Goal: Task Accomplishment & Management: Use online tool/utility

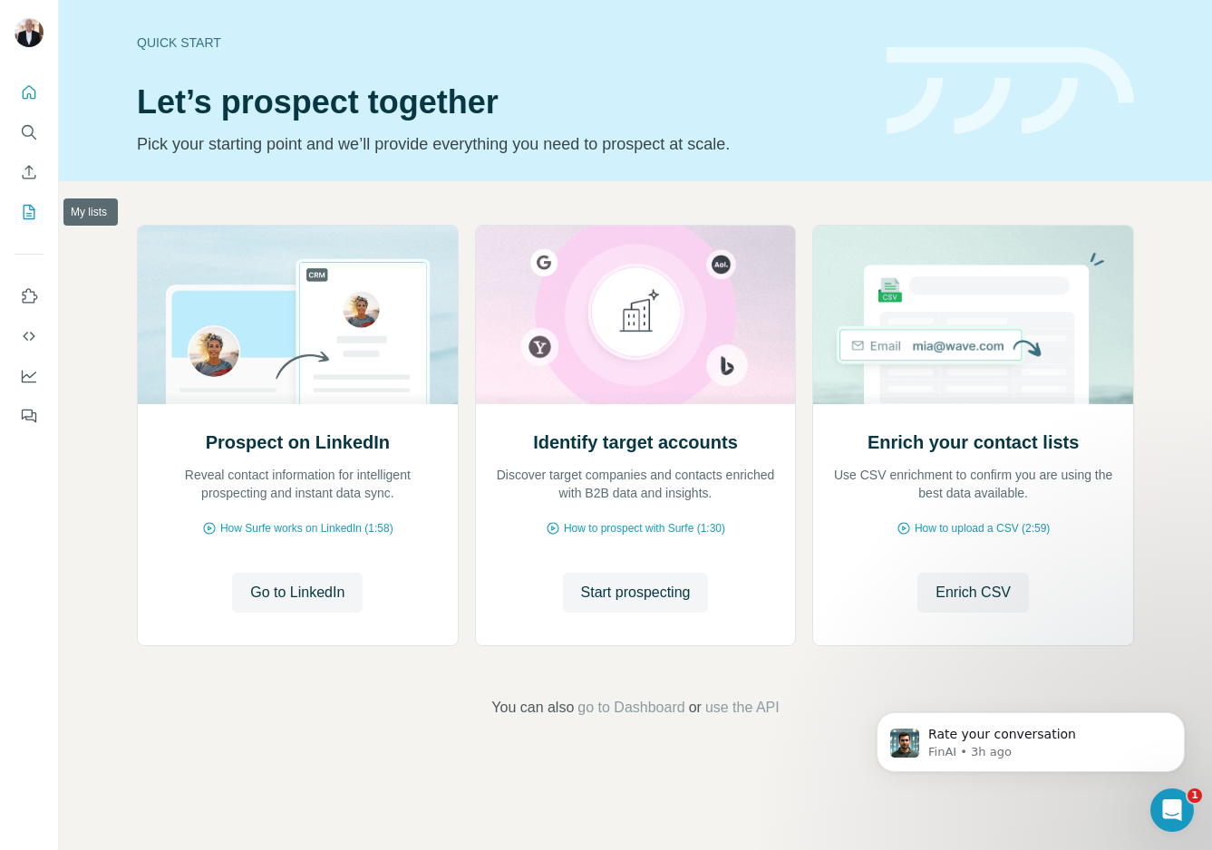
click at [32, 211] on icon "My lists" at bounding box center [29, 212] width 18 height 18
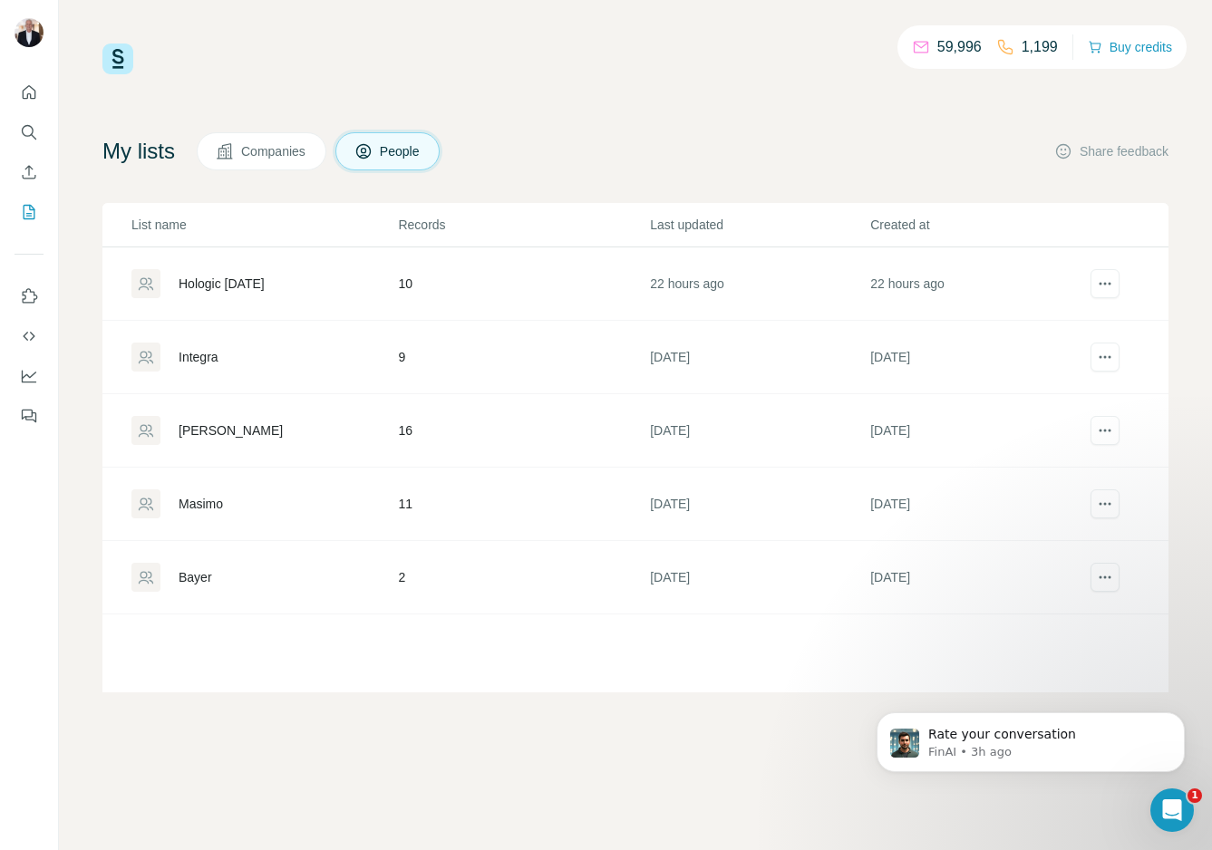
click at [230, 280] on div "Hologic [DATE]" at bounding box center [222, 284] width 86 height 18
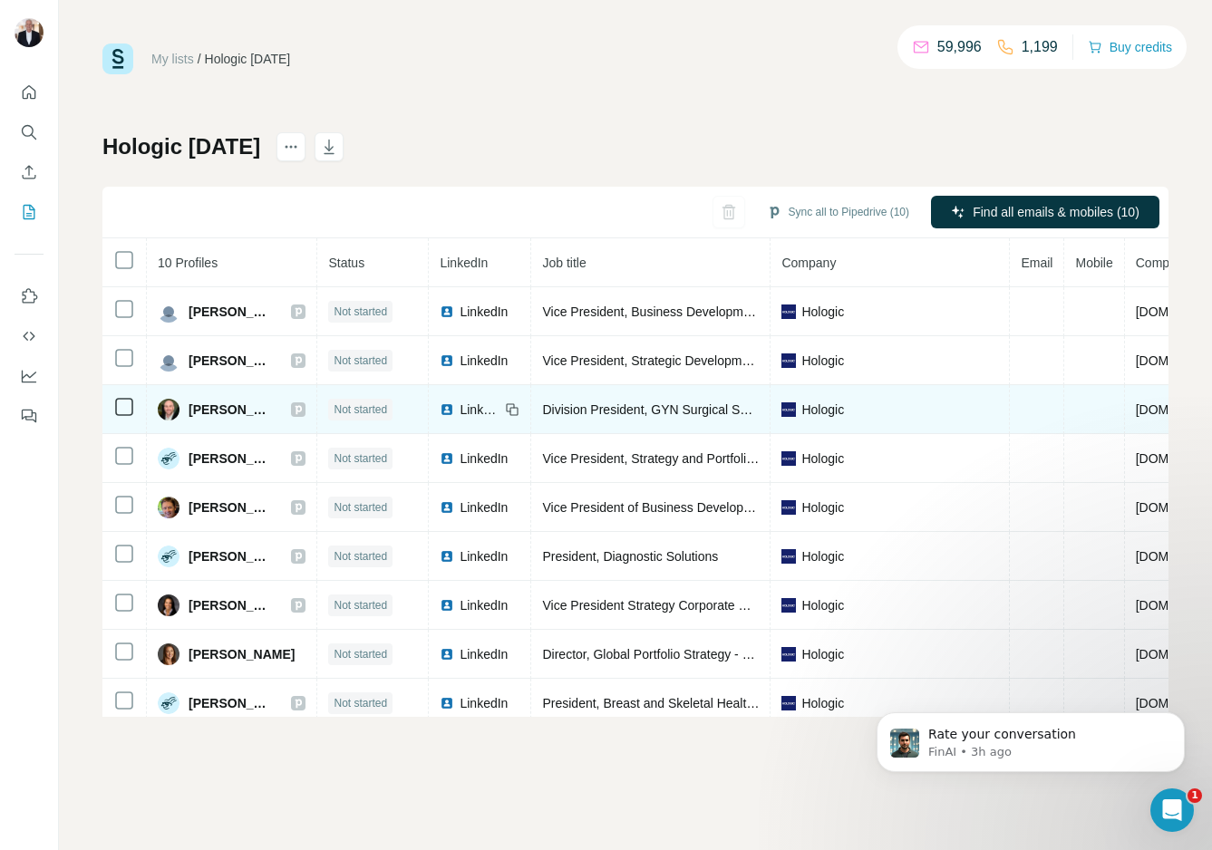
scroll to position [60, 0]
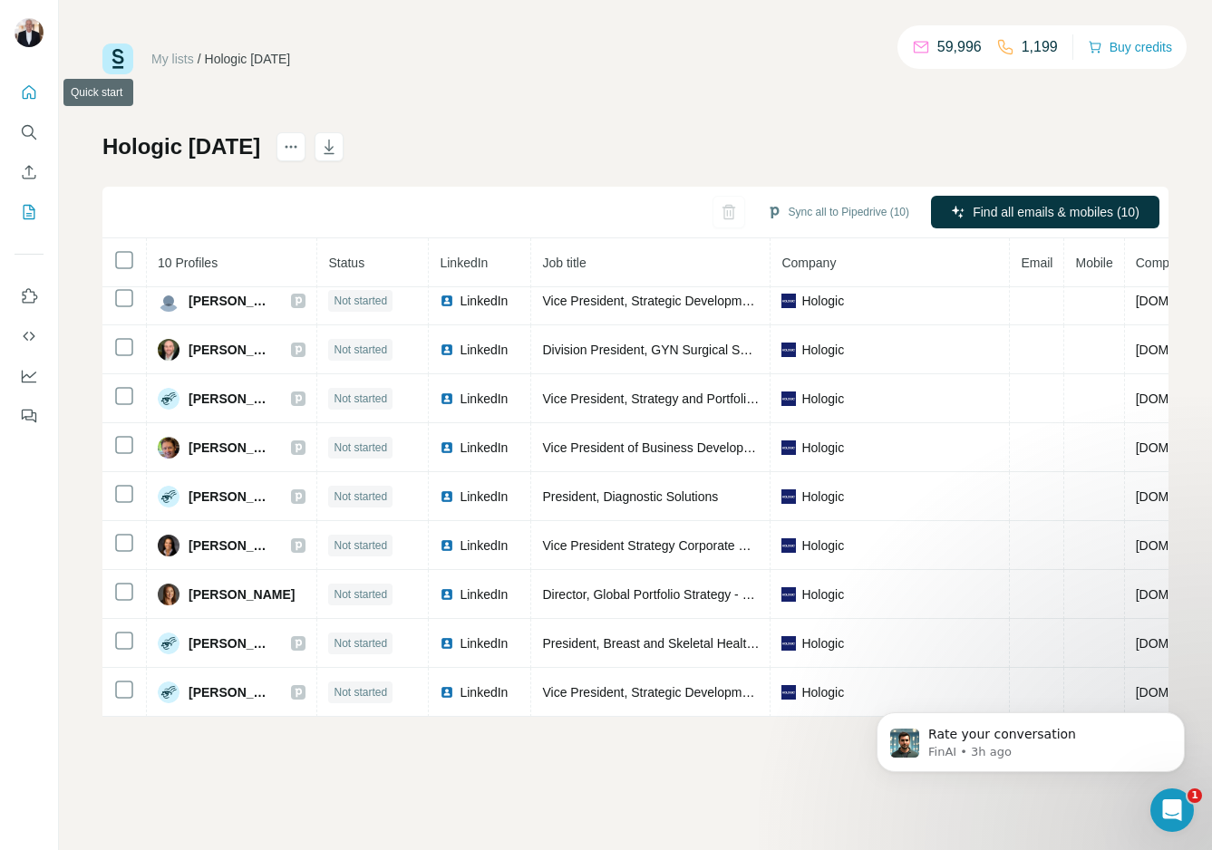
click at [24, 92] on icon "Quick start" at bounding box center [29, 92] width 18 height 18
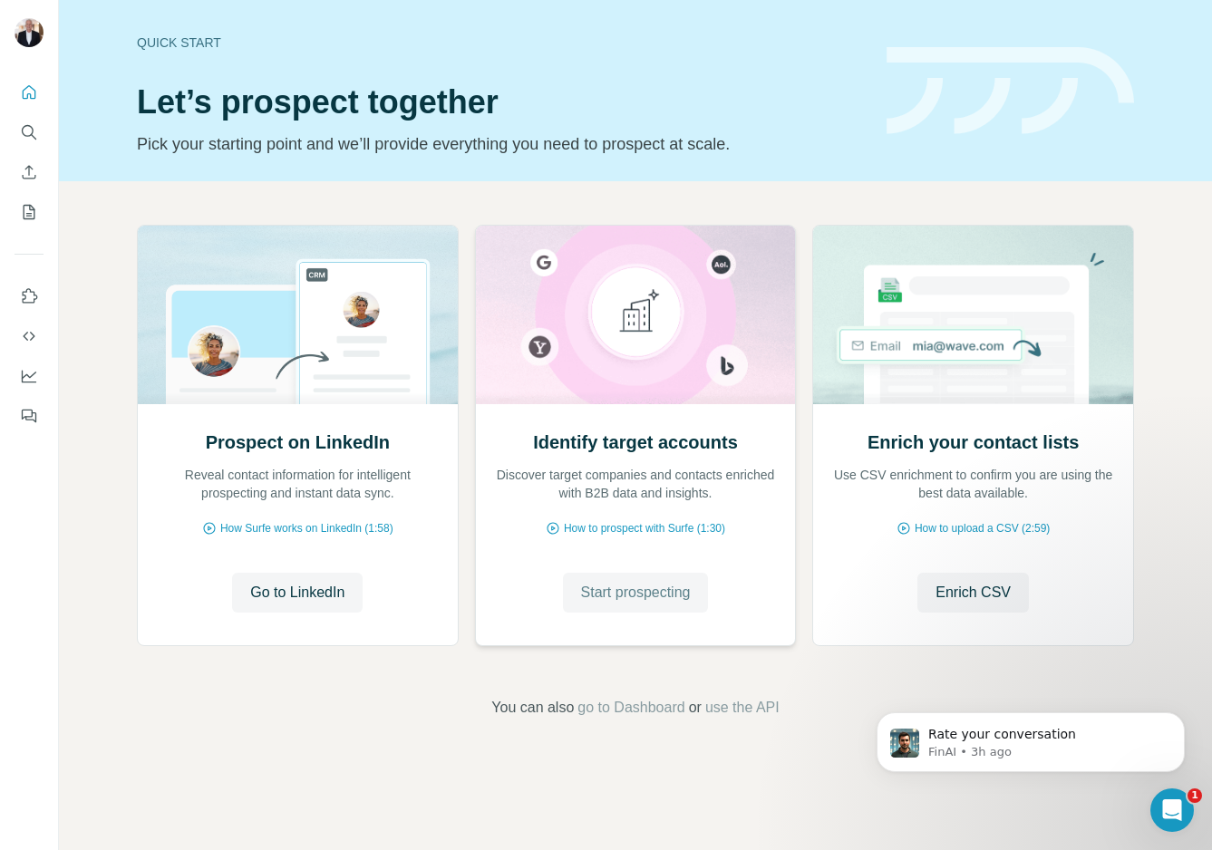
click at [649, 585] on span "Start prospecting" at bounding box center [636, 593] width 110 height 22
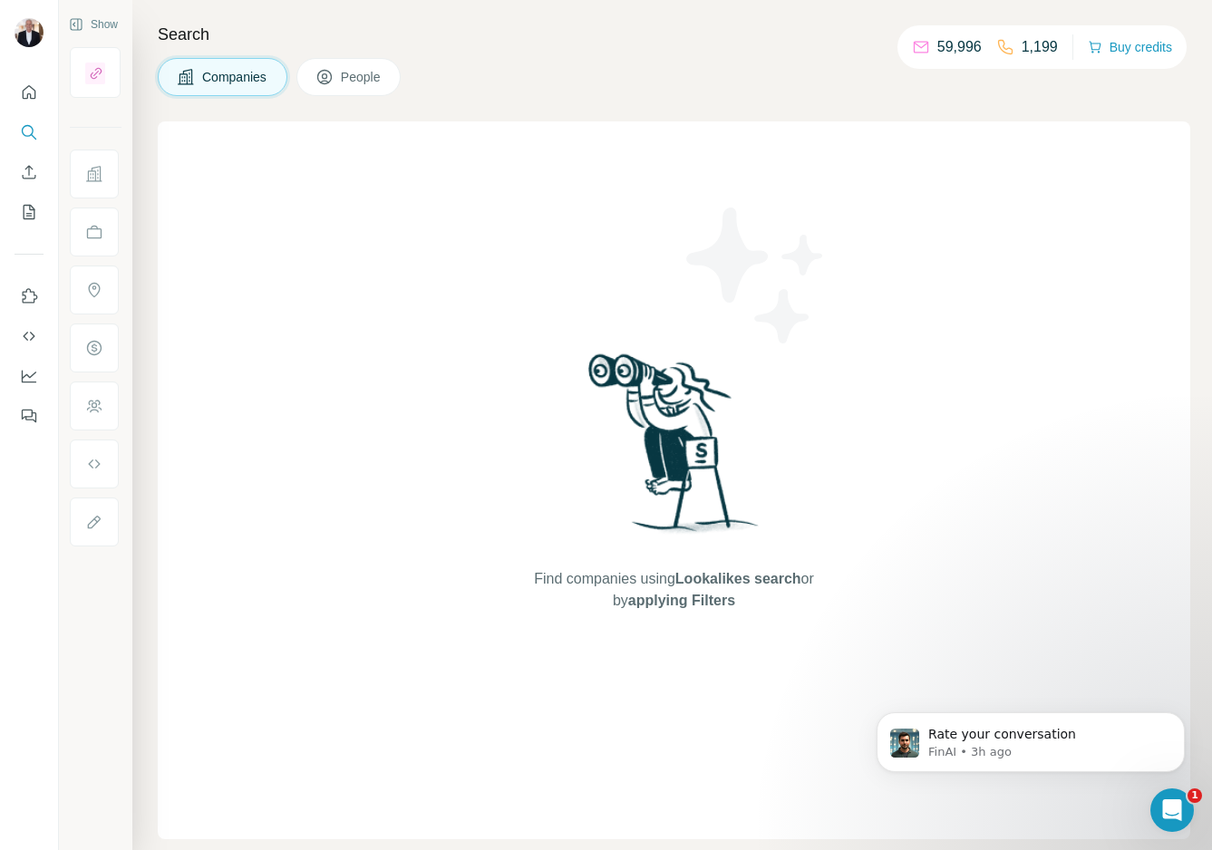
click at [361, 80] on span "People" at bounding box center [362, 77] width 42 height 18
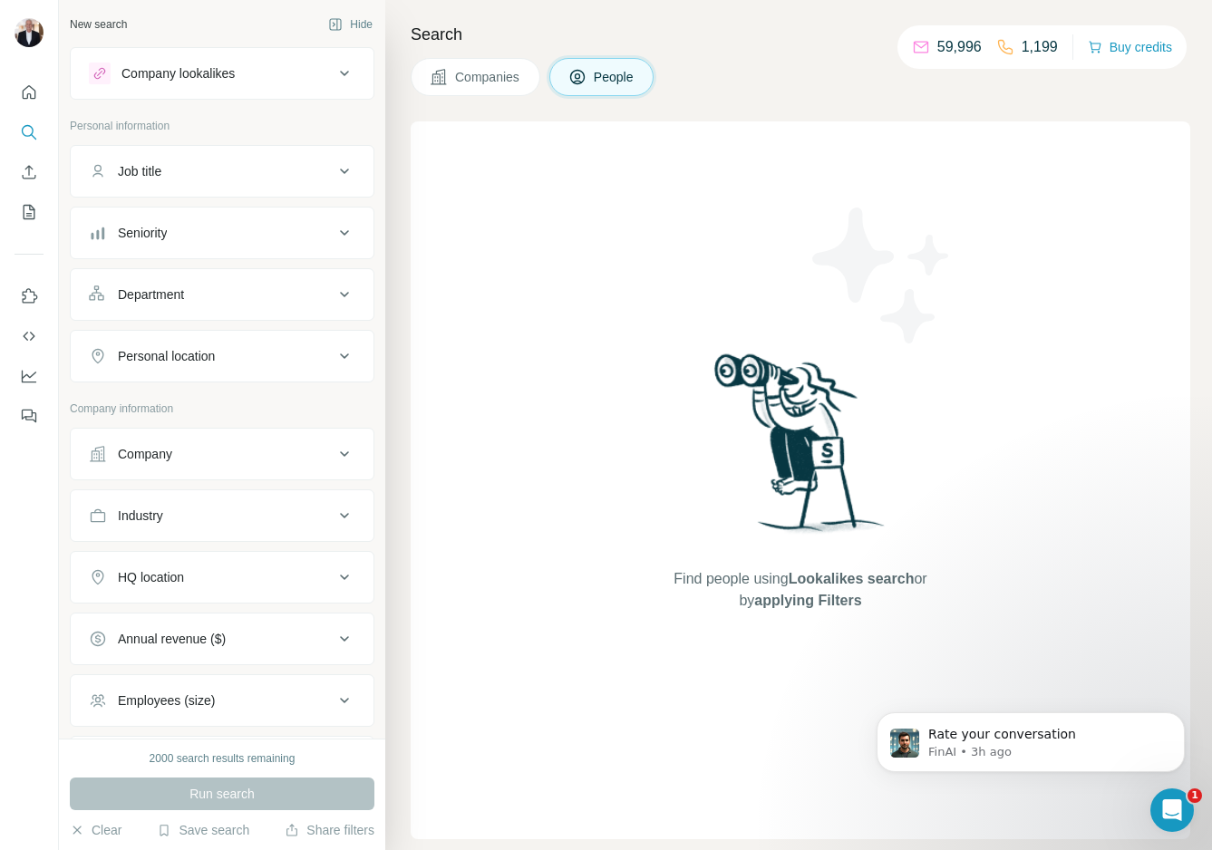
click at [227, 174] on div "Job title" at bounding box center [211, 171] width 245 height 18
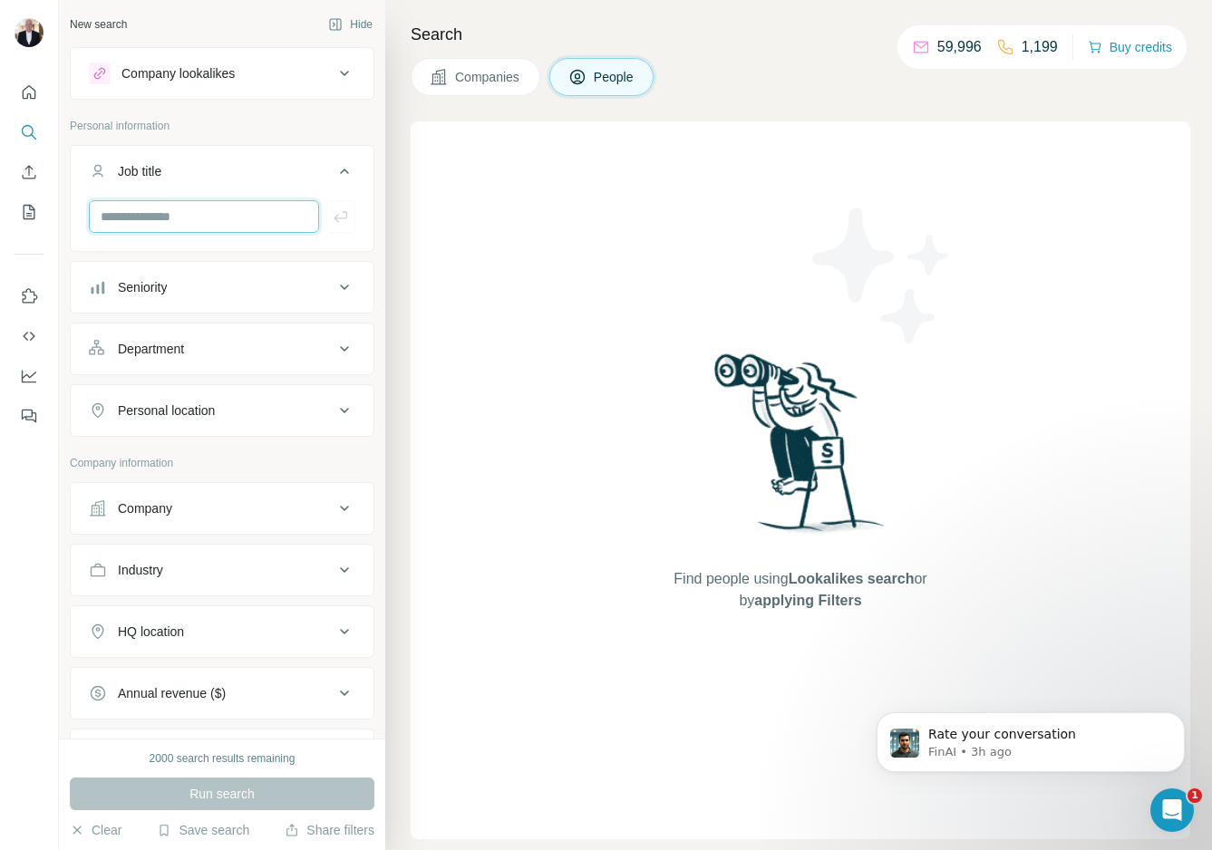
click at [196, 212] on input "text" at bounding box center [204, 216] width 230 height 33
type input "**********"
click at [242, 518] on button "Company" at bounding box center [222, 509] width 303 height 44
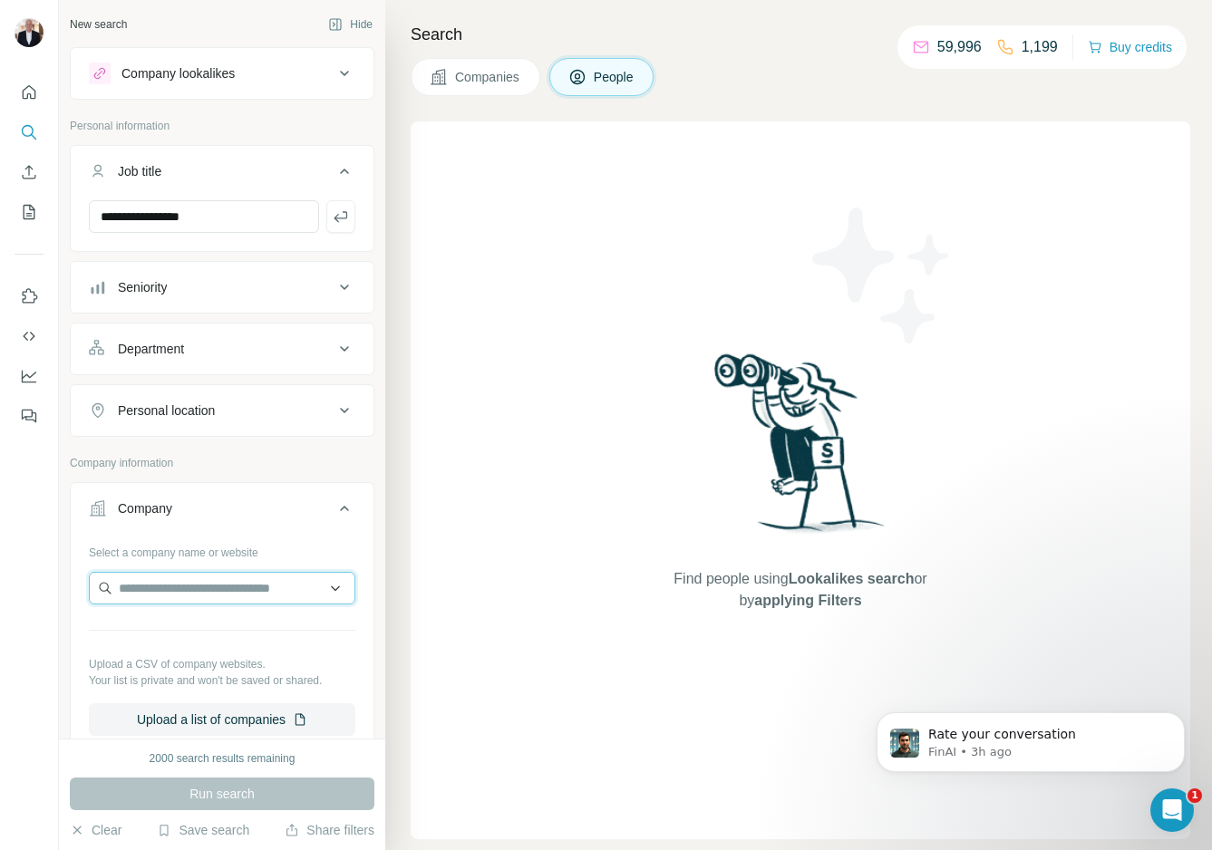
click at [235, 590] on input "text" at bounding box center [222, 588] width 266 height 33
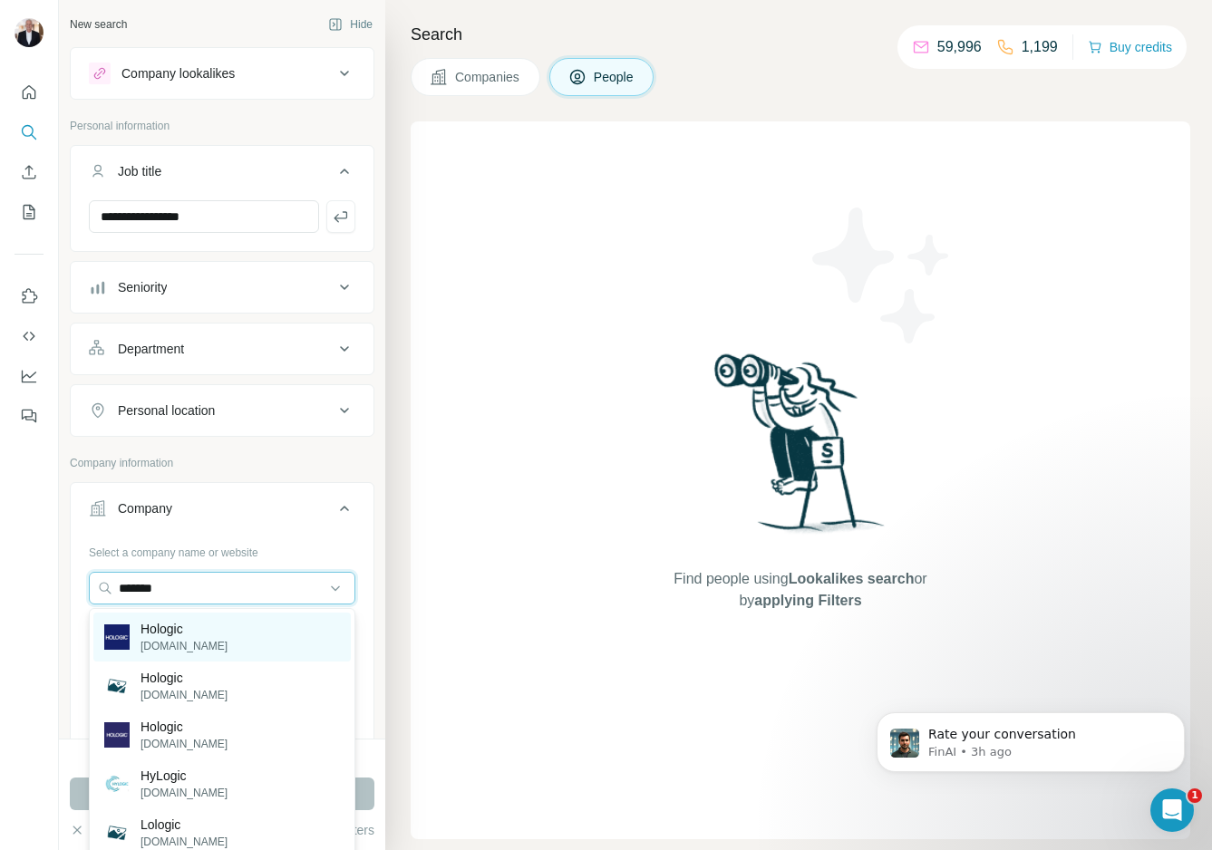
type input "*******"
click at [166, 630] on p "Hologic" at bounding box center [183, 629] width 87 height 18
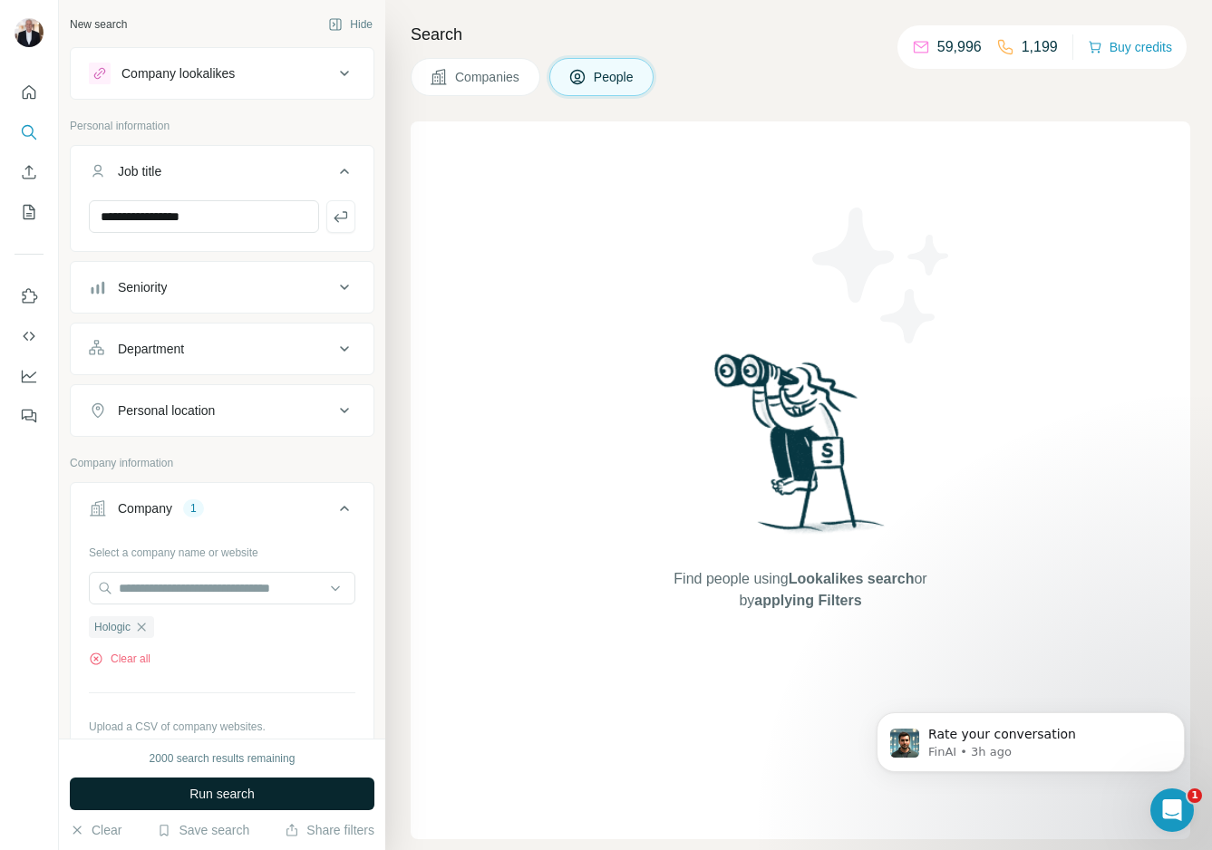
click at [227, 779] on span "Run search" at bounding box center [221, 794] width 65 height 18
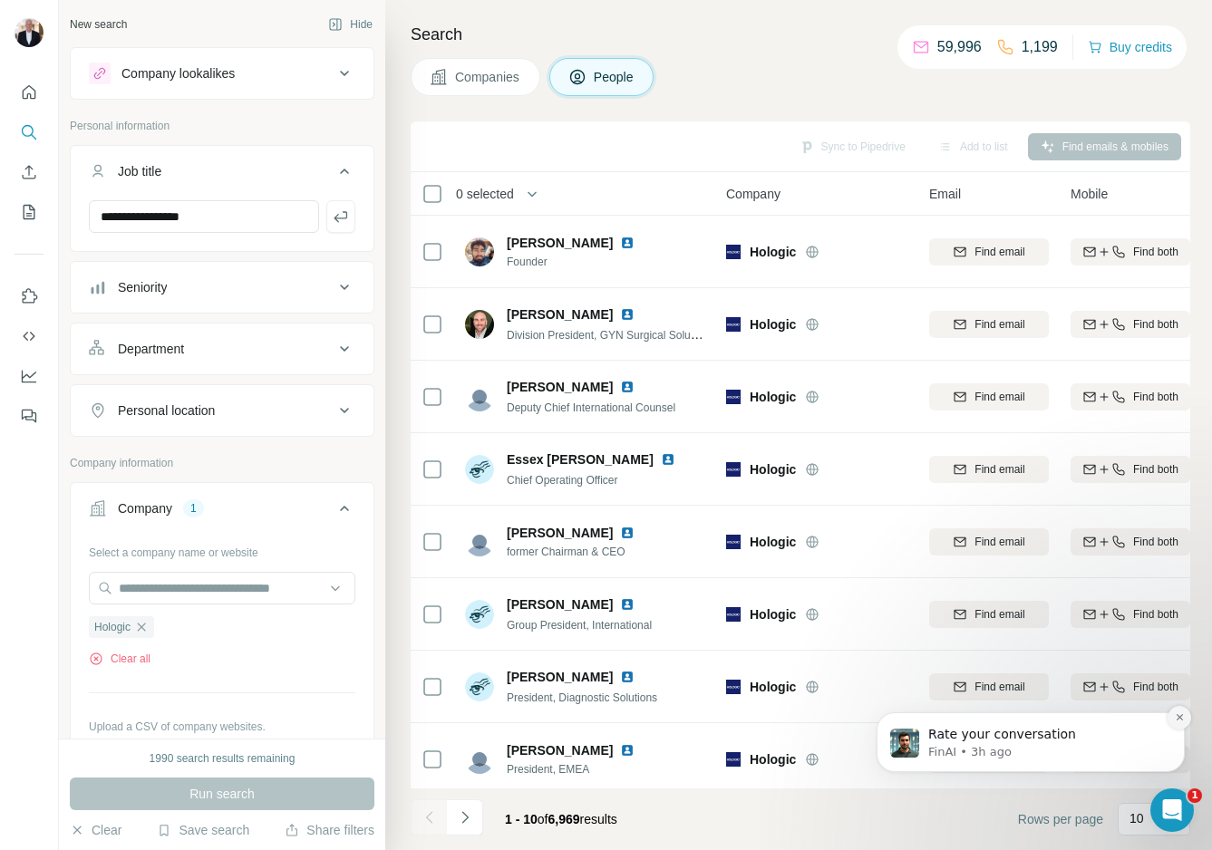
click at [1106, 721] on icon "Dismiss notification" at bounding box center [1180, 717] width 10 height 10
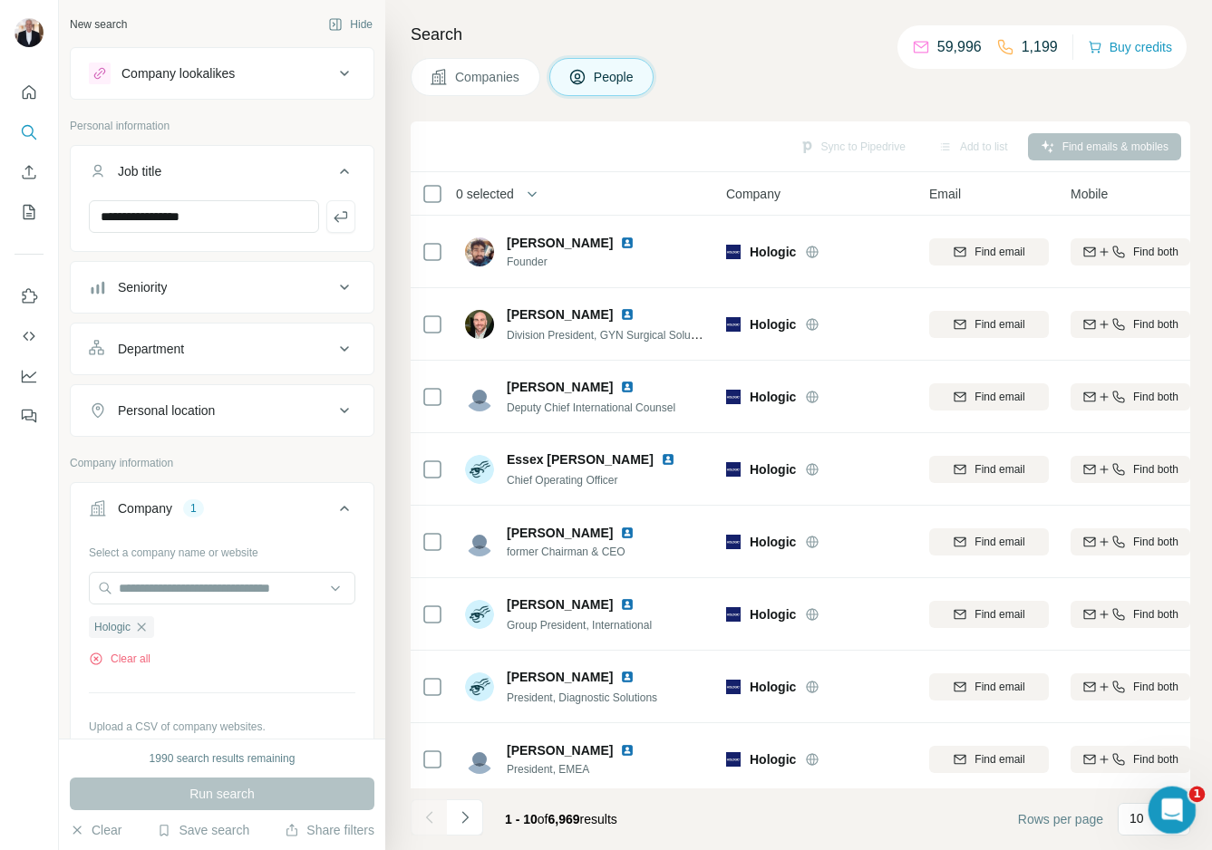
click at [1106, 779] on div "Open Intercom Messenger" at bounding box center [1169, 808] width 60 height 60
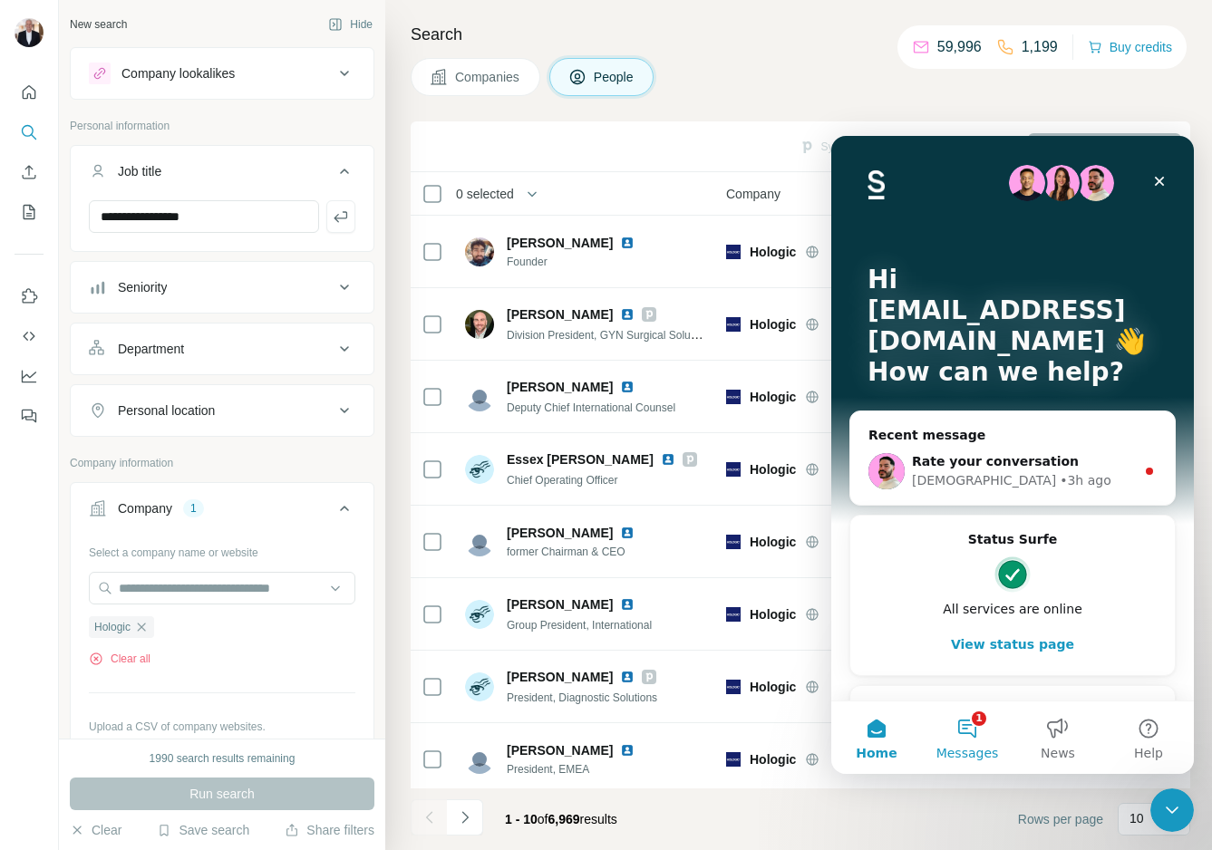
click at [951, 723] on button "1 Messages" at bounding box center [967, 738] width 91 height 73
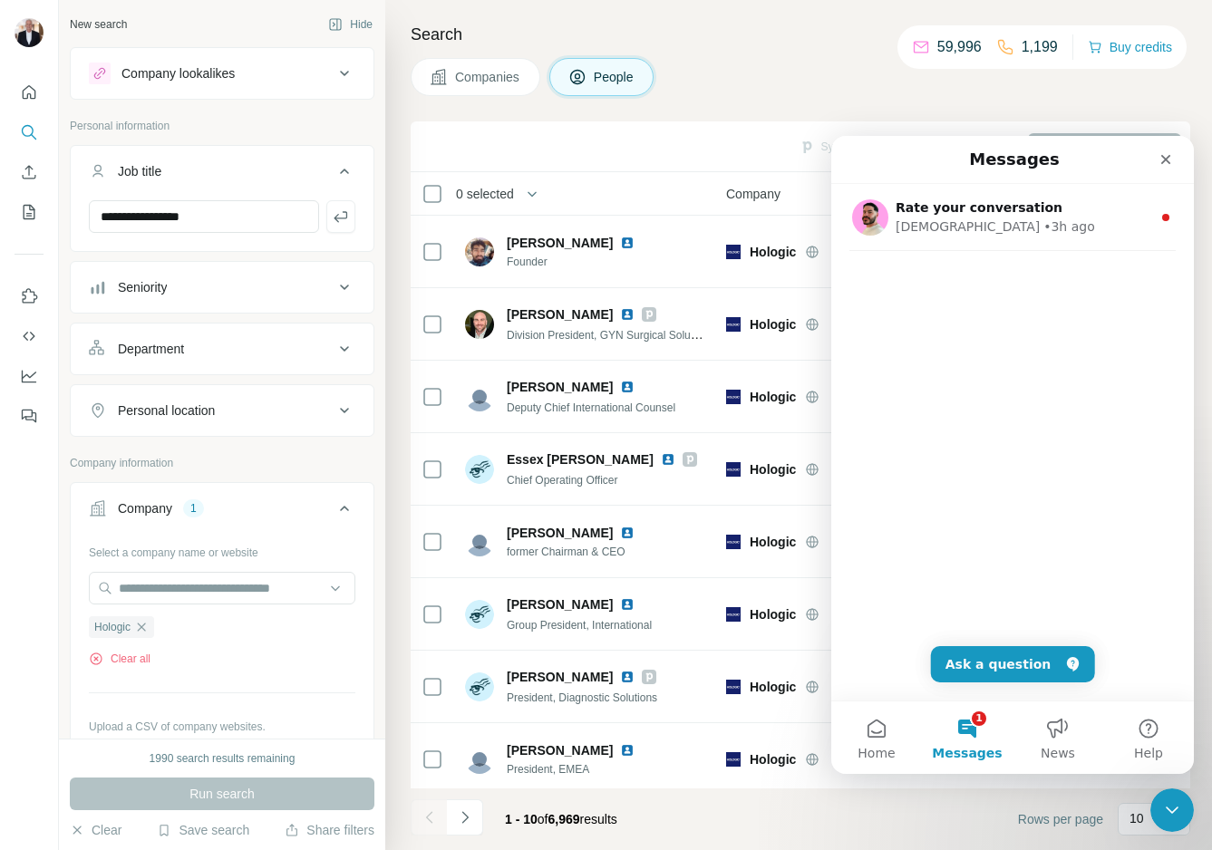
click at [980, 723] on button "1 Messages" at bounding box center [967, 738] width 91 height 73
click at [1106, 155] on icon "Close" at bounding box center [1165, 159] width 15 height 15
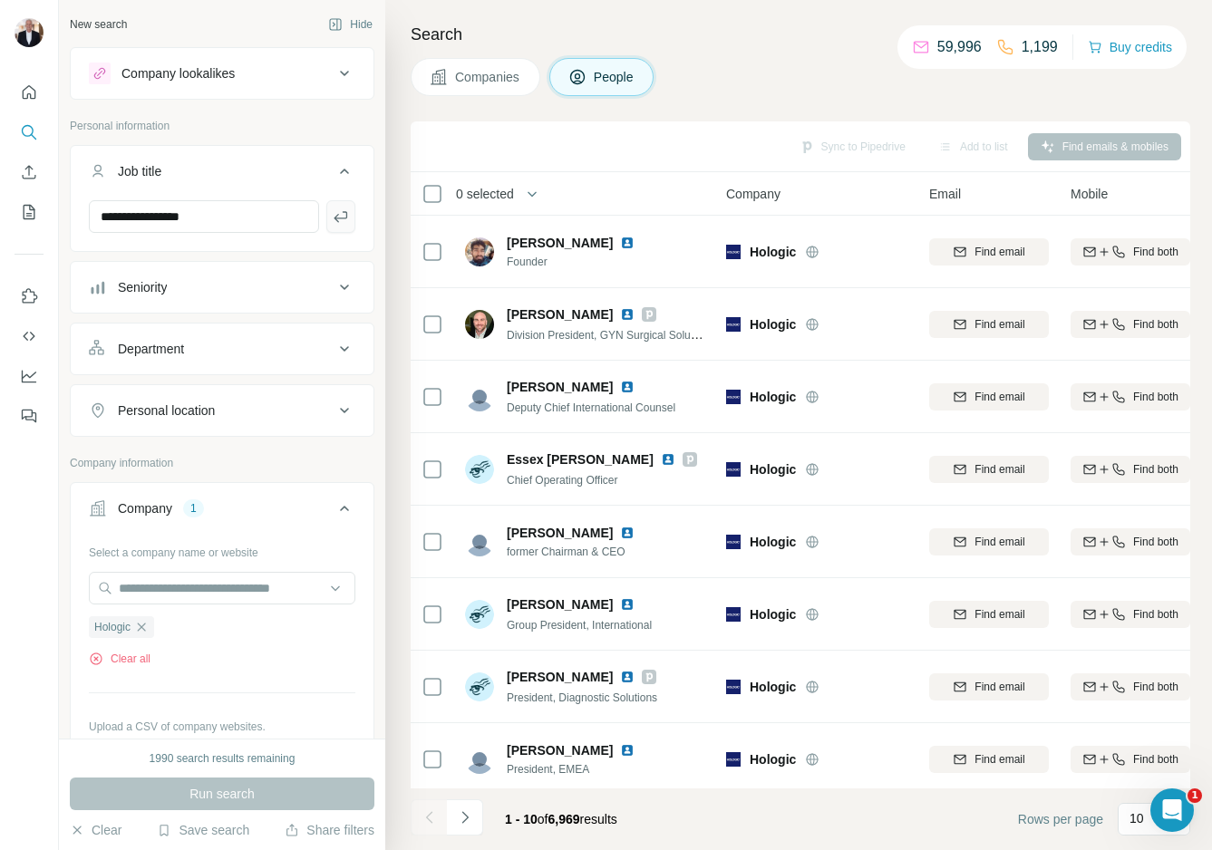
click at [343, 215] on icon "button" at bounding box center [341, 217] width 18 height 18
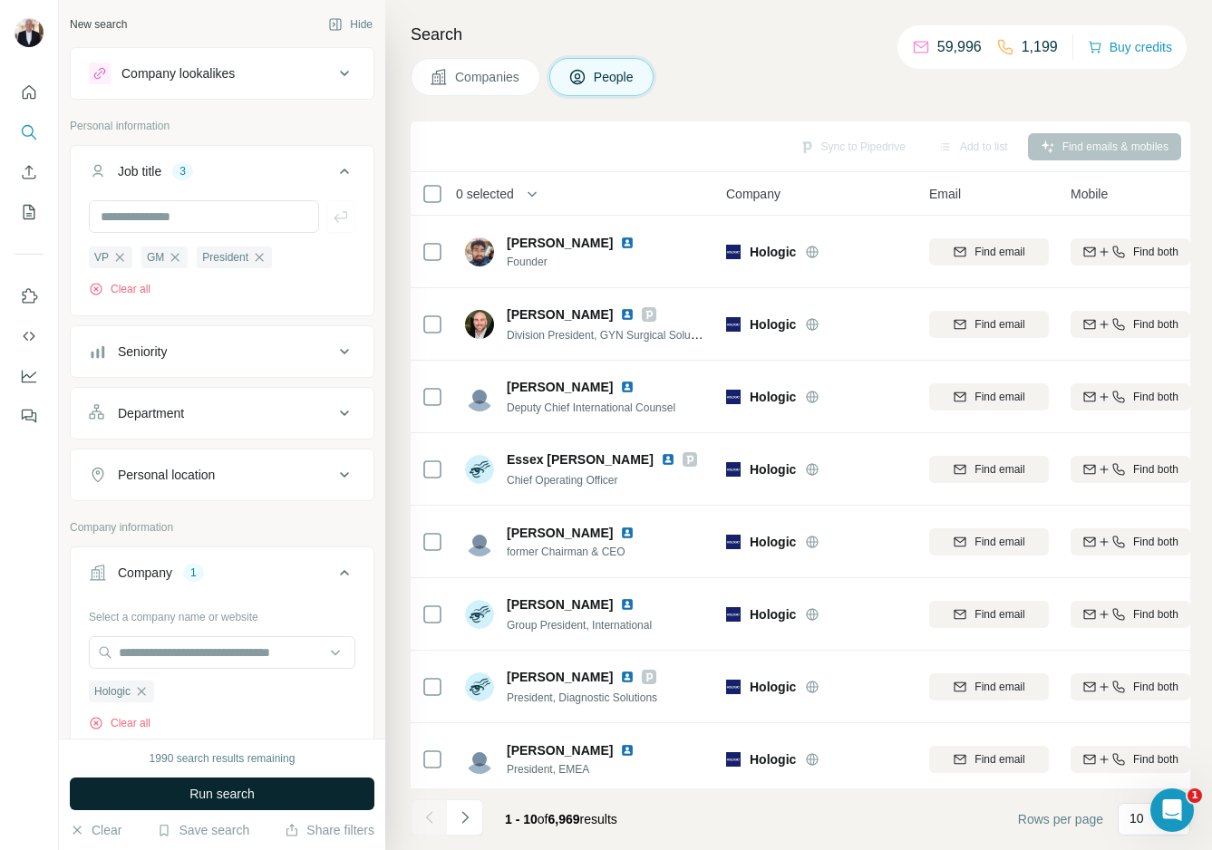
click at [232, 779] on span "Run search" at bounding box center [221, 794] width 65 height 18
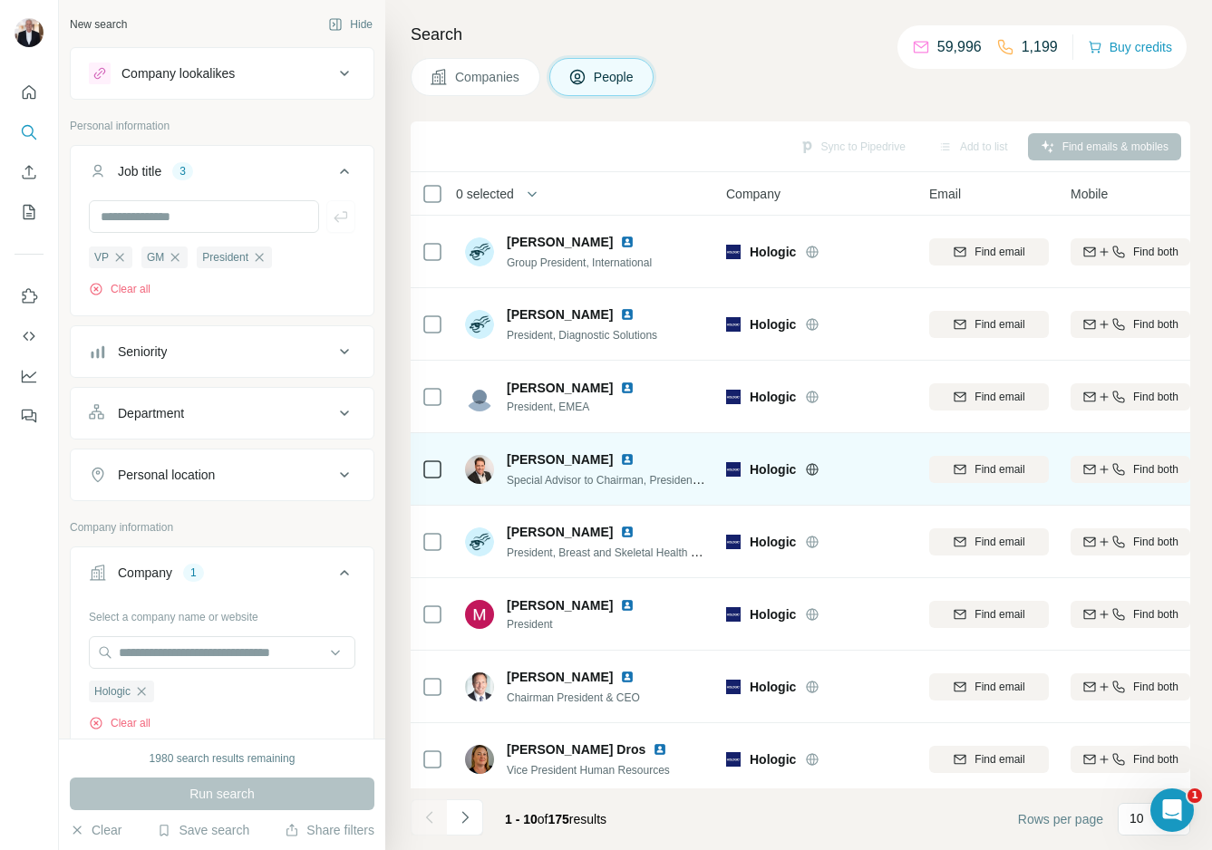
scroll to position [152, 0]
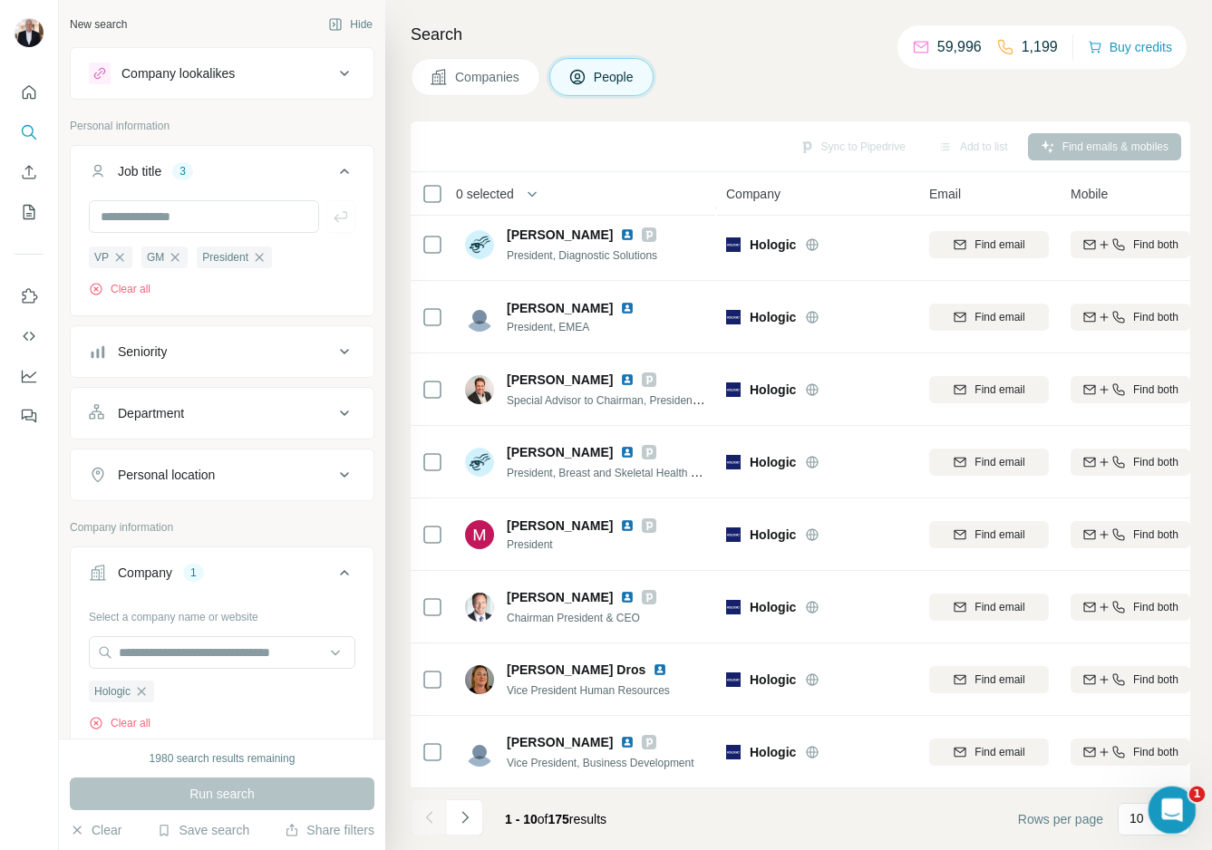
click at [1106, 779] on icon "Open Intercom Messenger" at bounding box center [1170, 808] width 30 height 30
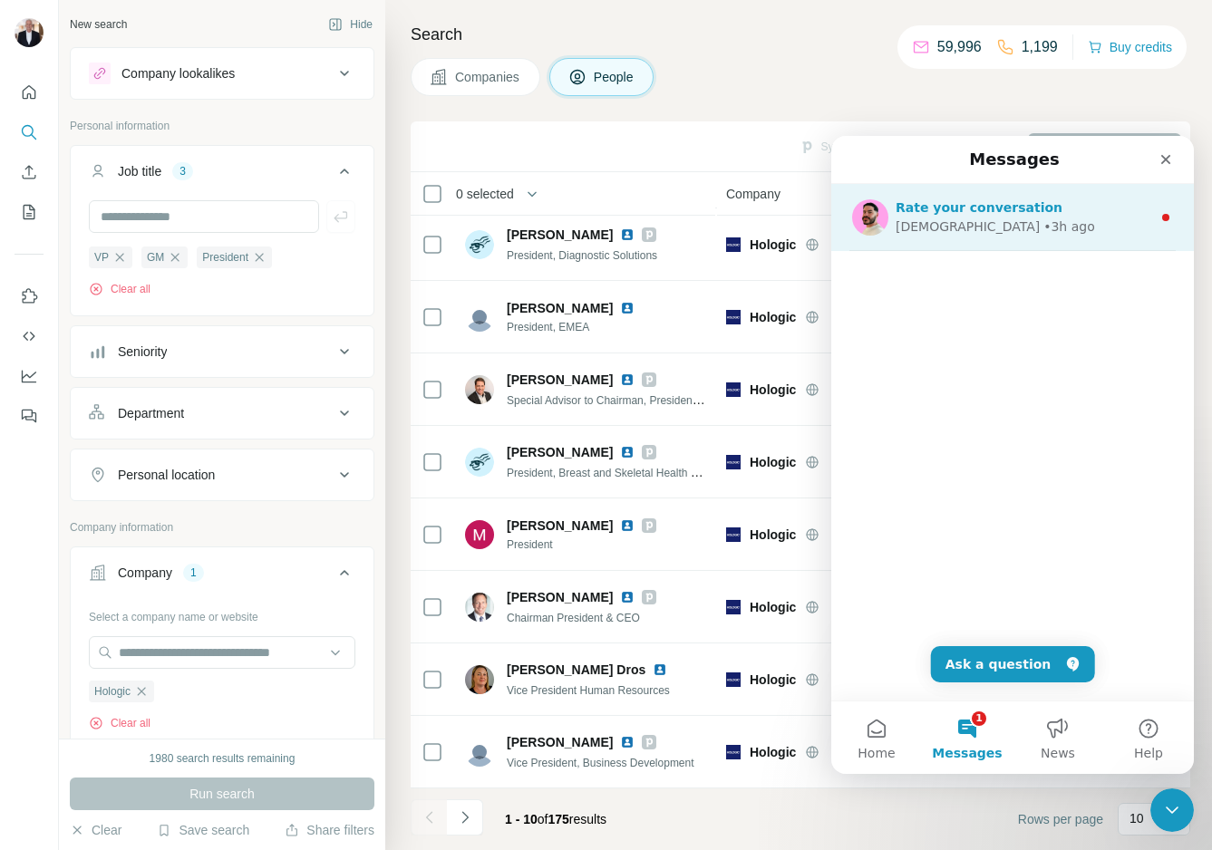
click at [1106, 218] on icon "Intercom messenger" at bounding box center [1165, 217] width 15 height 15
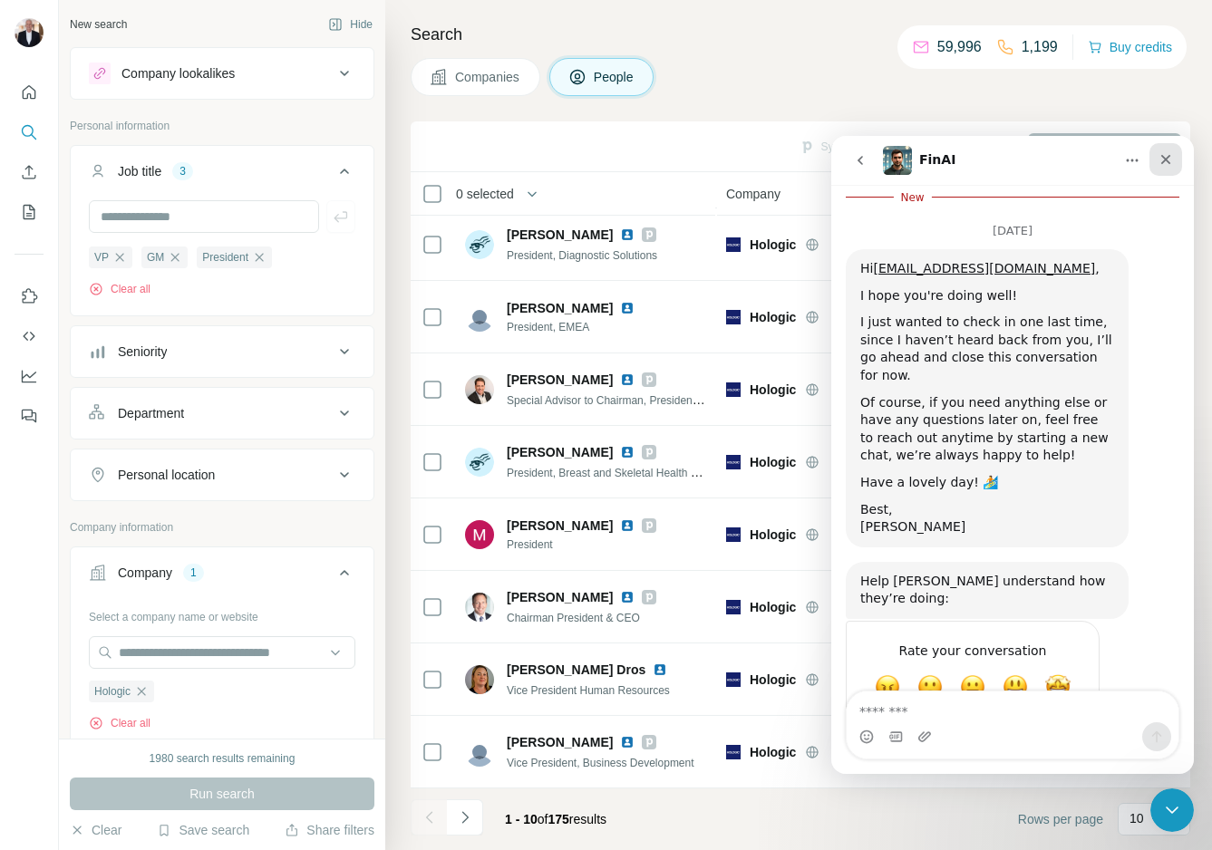
scroll to position [560, 0]
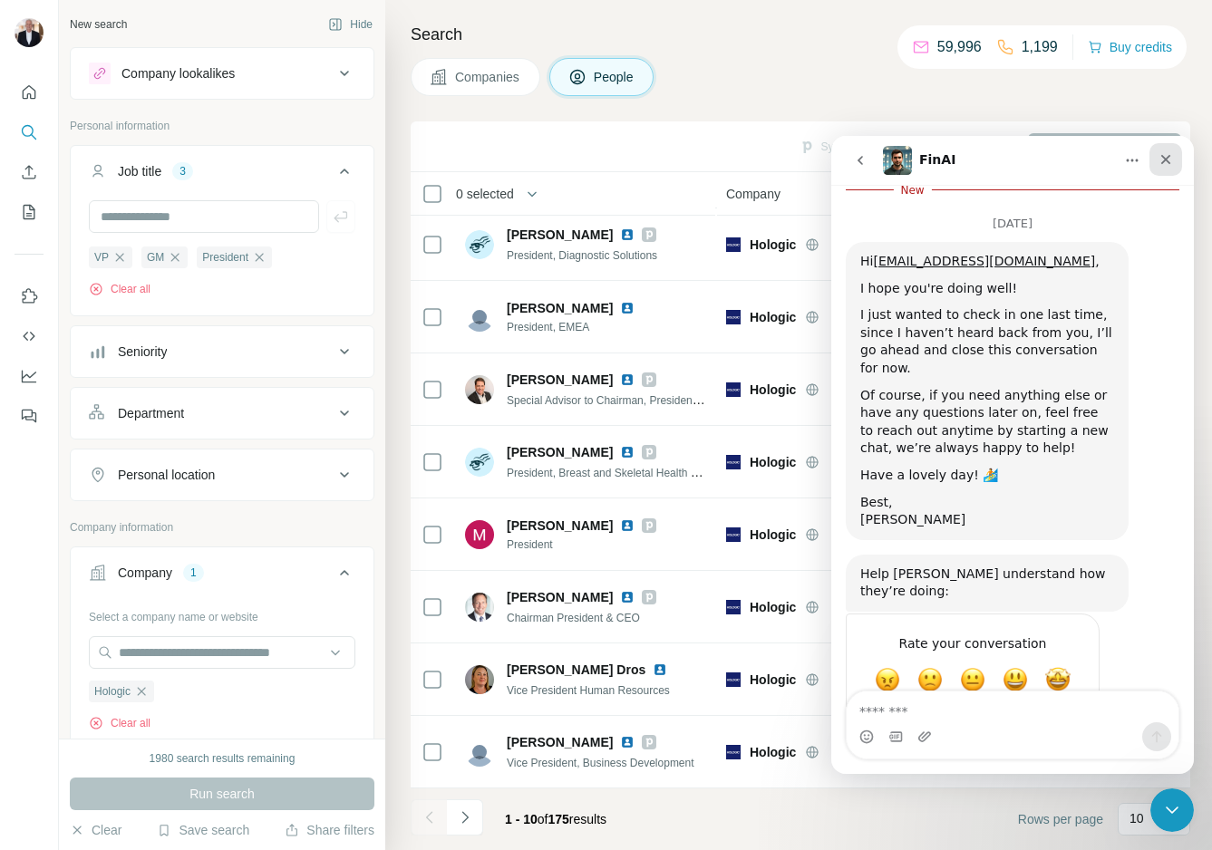
click at [1106, 157] on icon "Close" at bounding box center [1165, 159] width 15 height 15
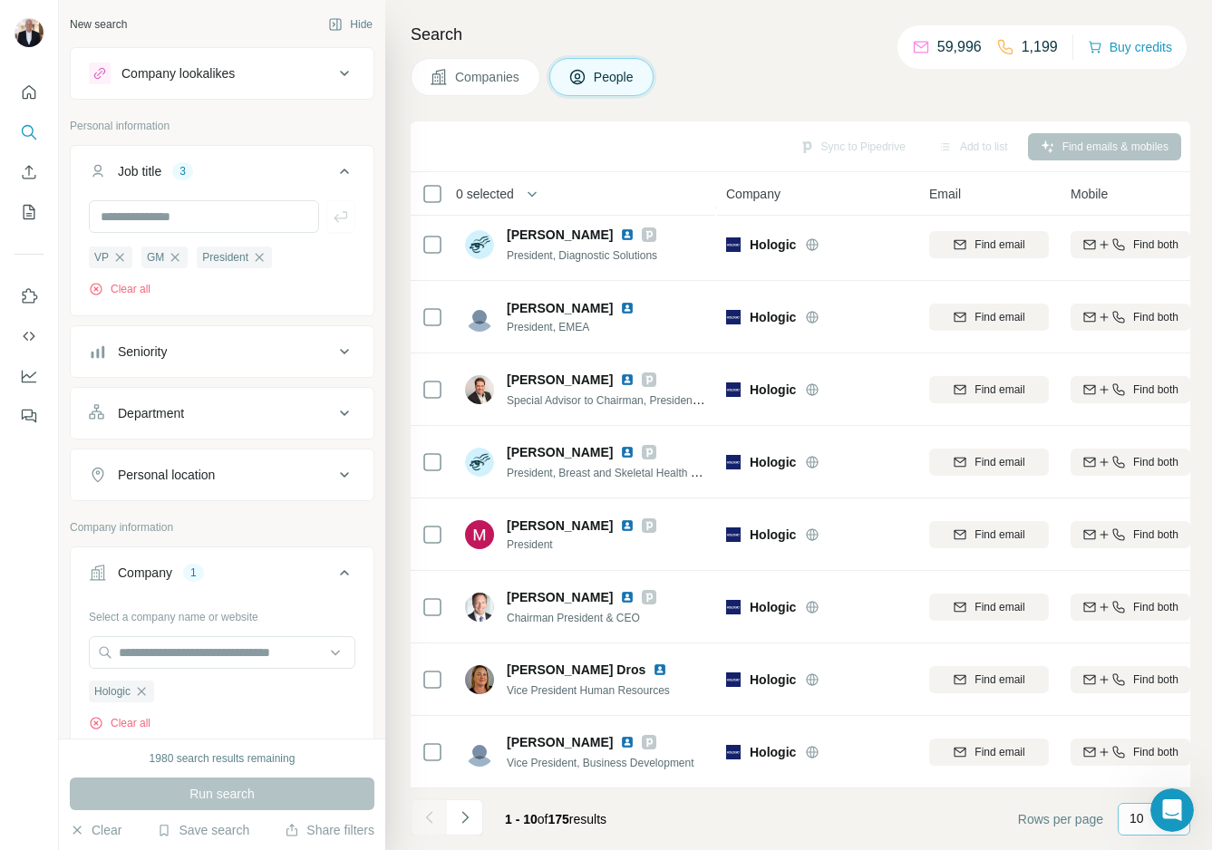
click at [1106, 779] on p "10" at bounding box center [1136, 818] width 15 height 18
click at [1106, 740] on div "20" at bounding box center [1154, 746] width 42 height 18
click at [461, 779] on icon "Navigate to next page" at bounding box center [465, 817] width 18 height 18
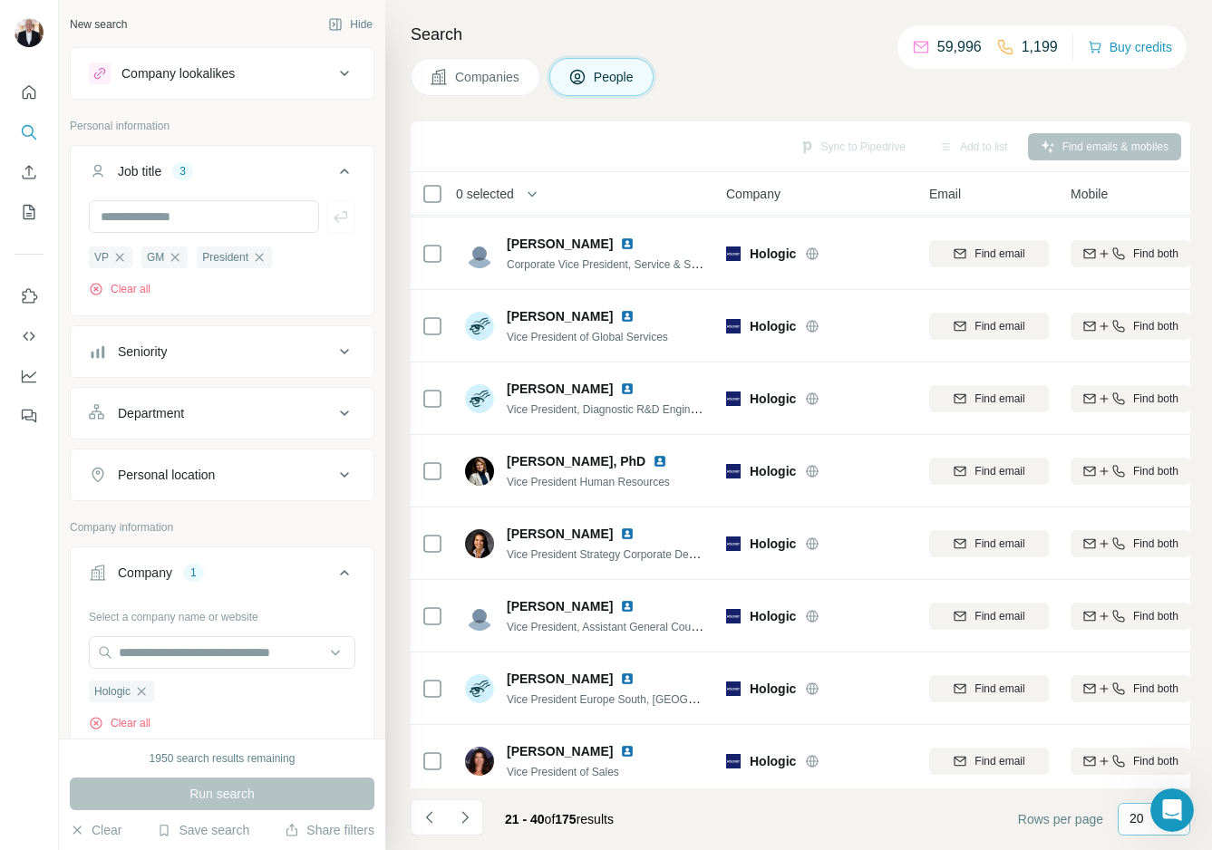
scroll to position [877, 0]
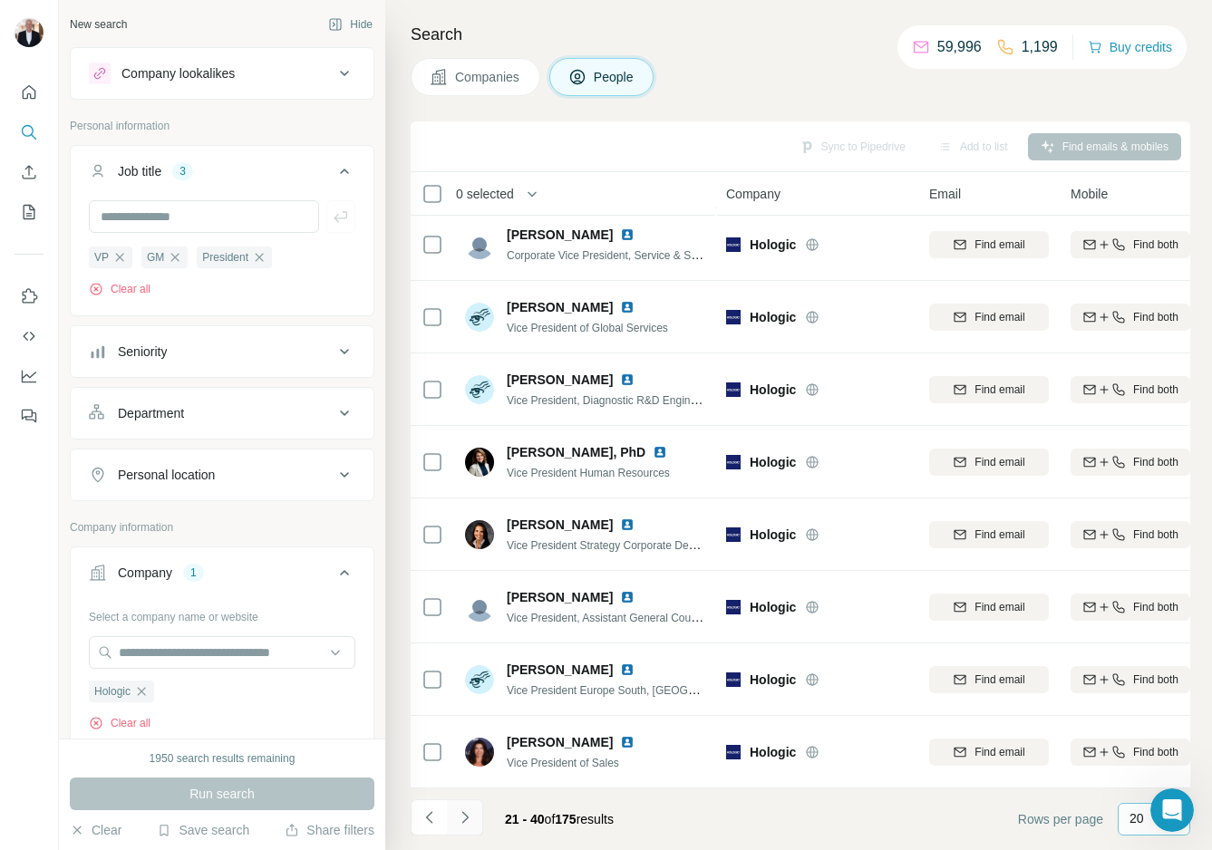
click at [465, 779] on icon "Navigate to next page" at bounding box center [464, 817] width 6 height 12
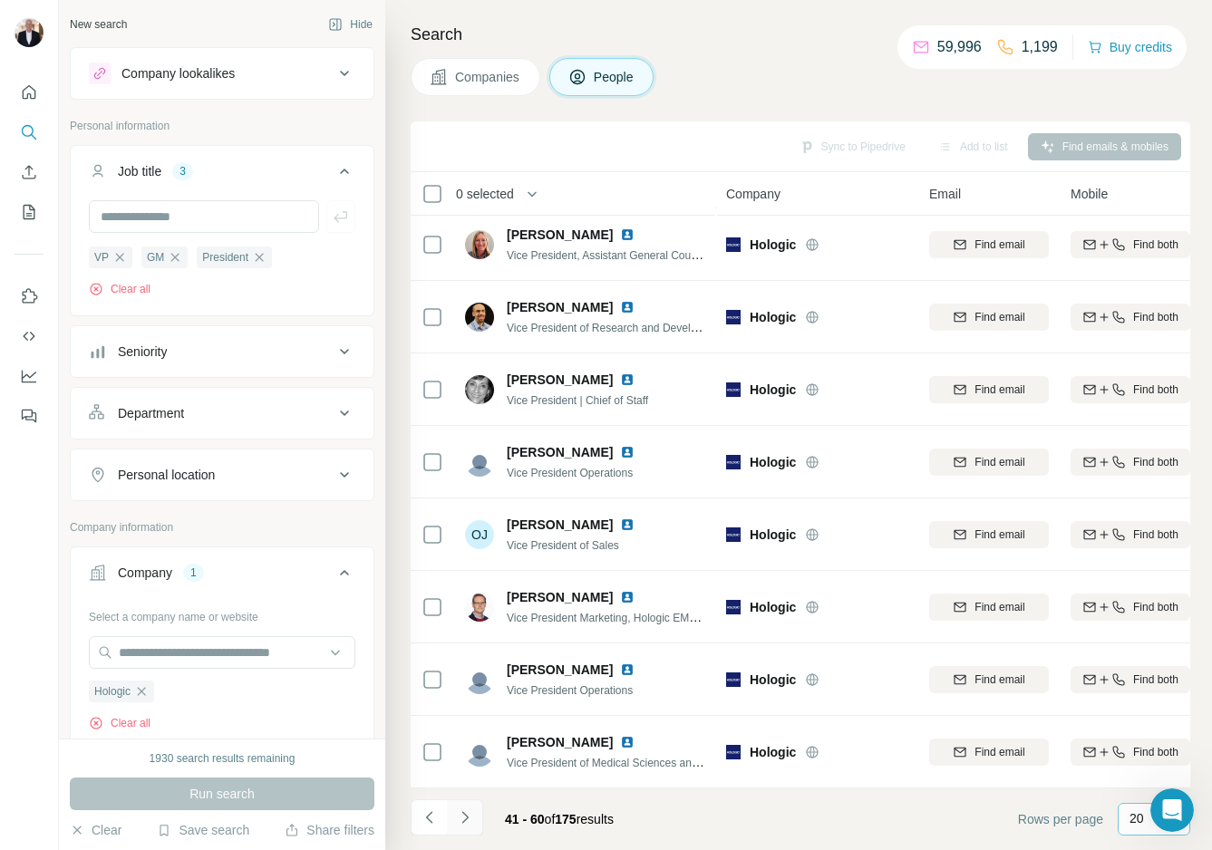
click at [463, 779] on icon "Navigate to next page" at bounding box center [465, 817] width 18 height 18
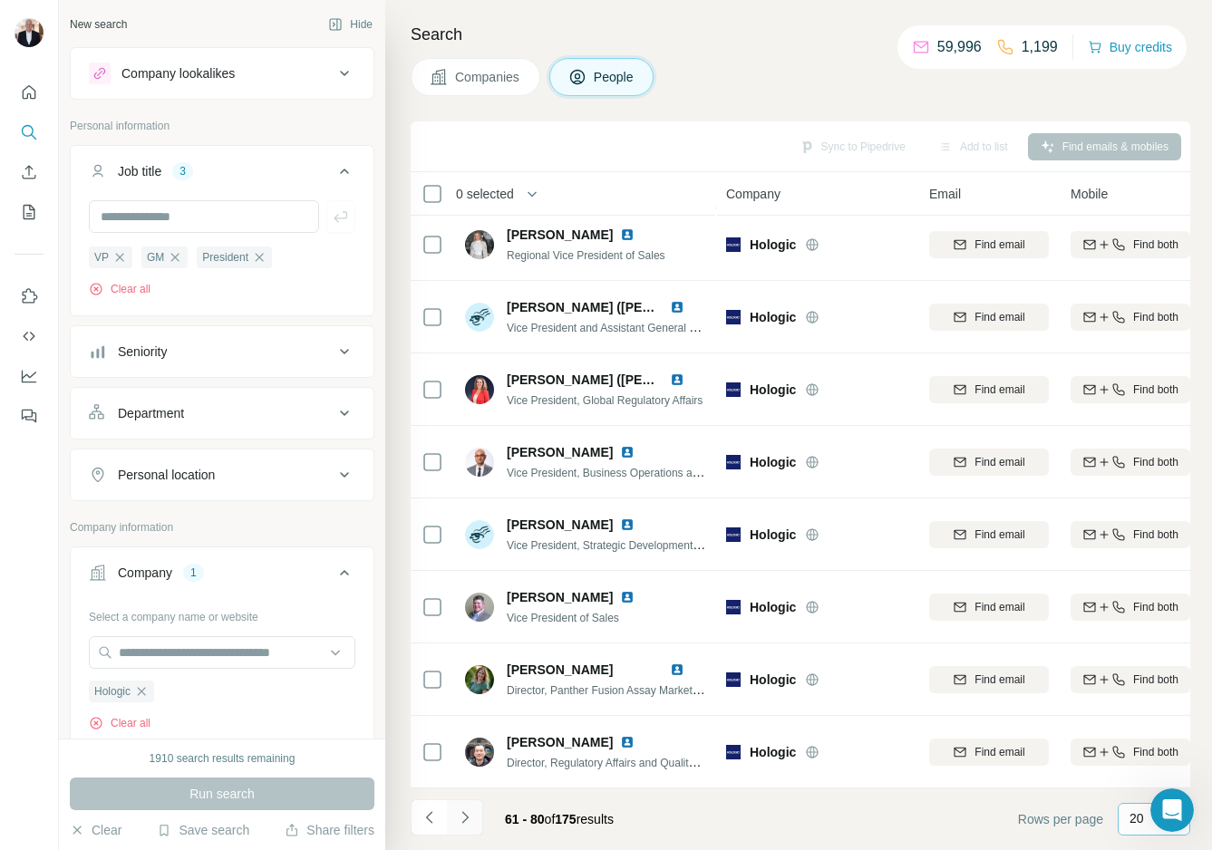
click at [461, 779] on icon "Navigate to next page" at bounding box center [465, 817] width 18 height 18
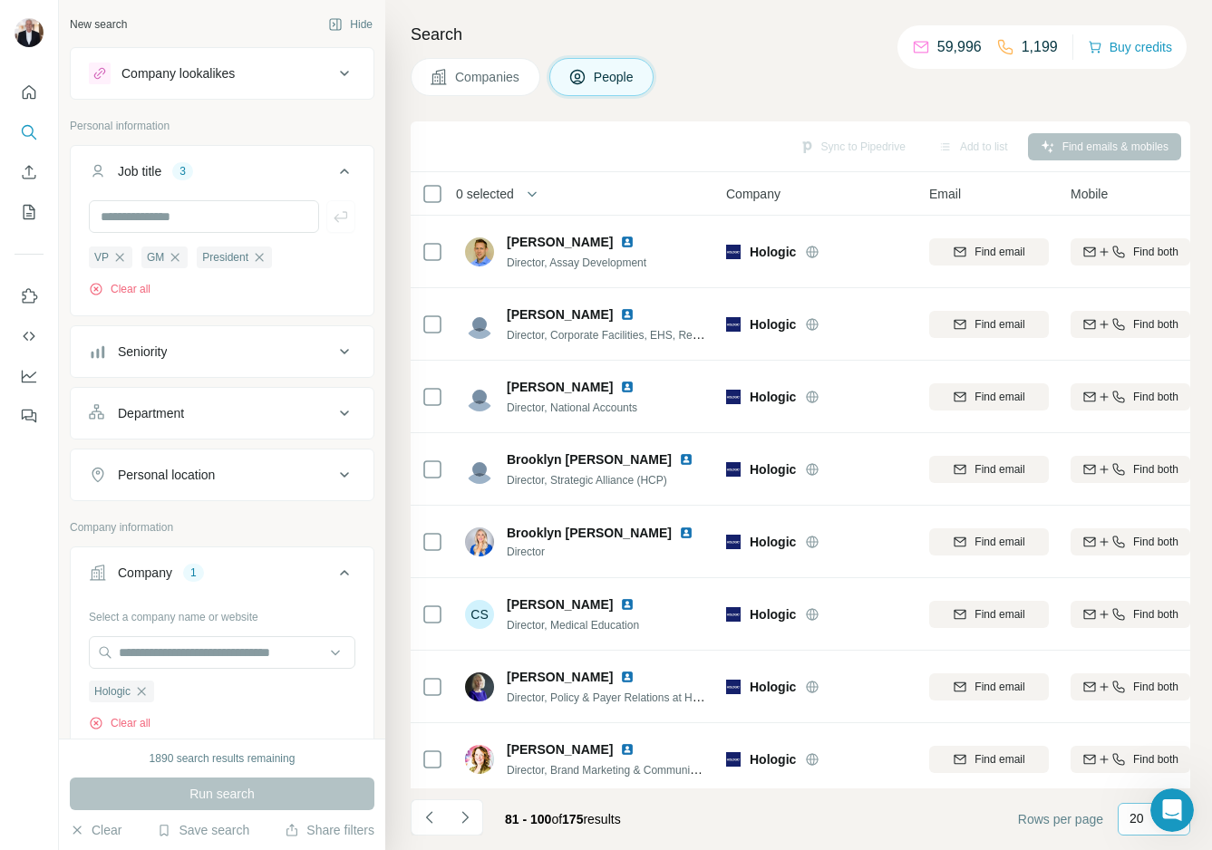
scroll to position [447, 0]
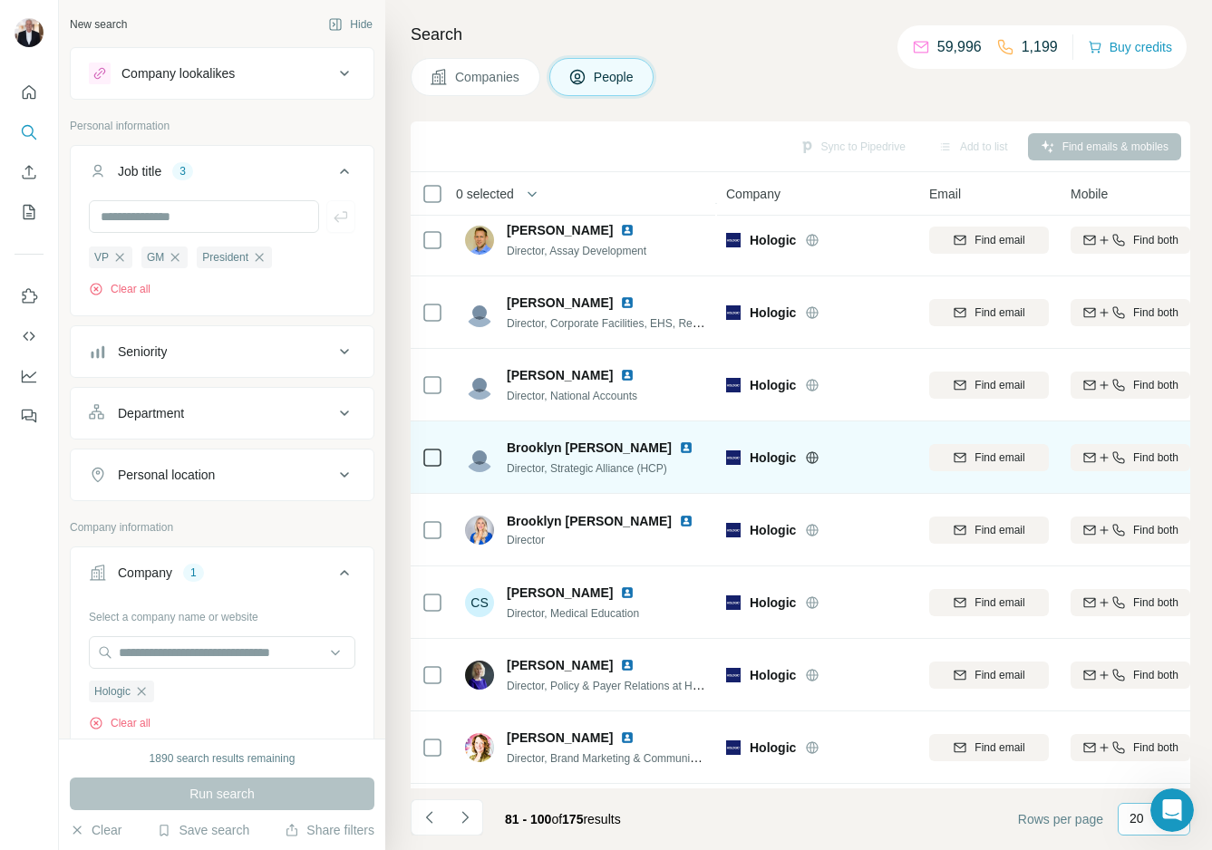
click at [679, 446] on img at bounding box center [686, 447] width 15 height 15
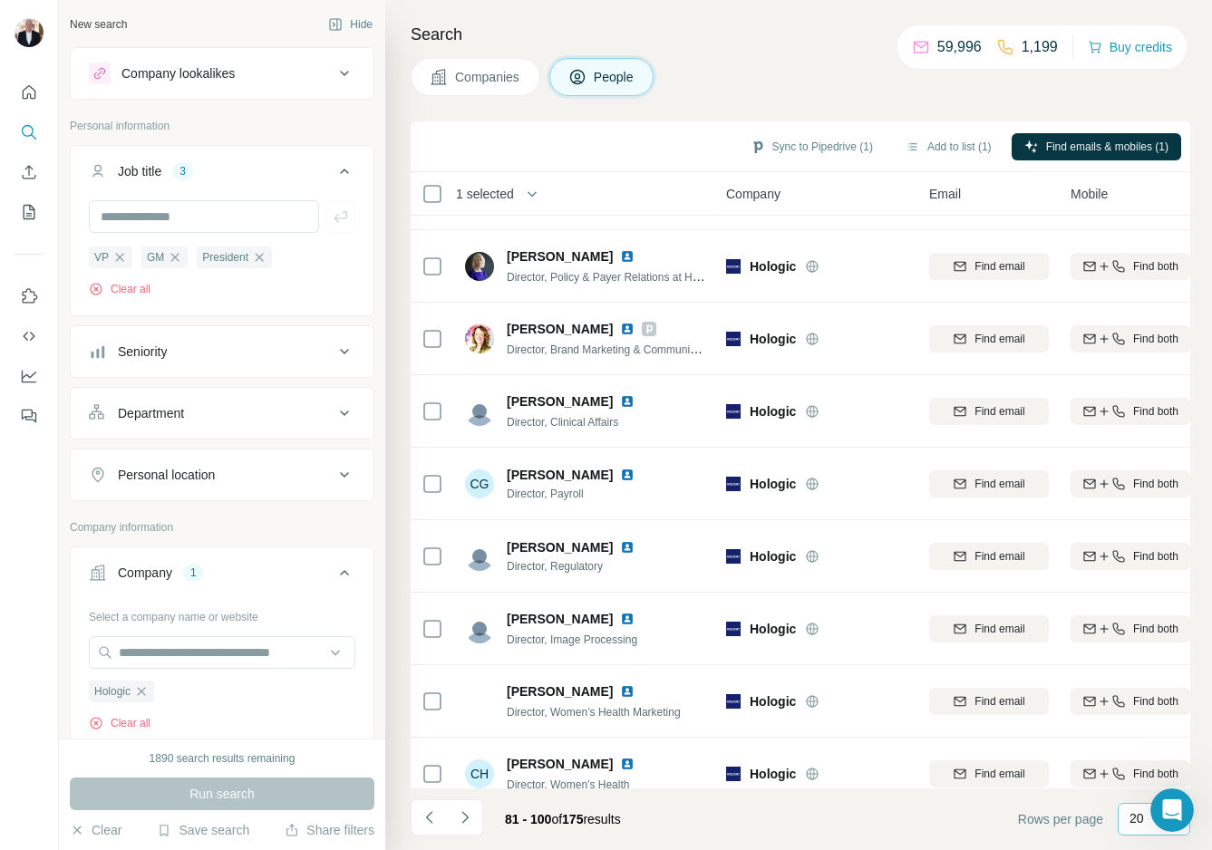
scroll to position [877, 0]
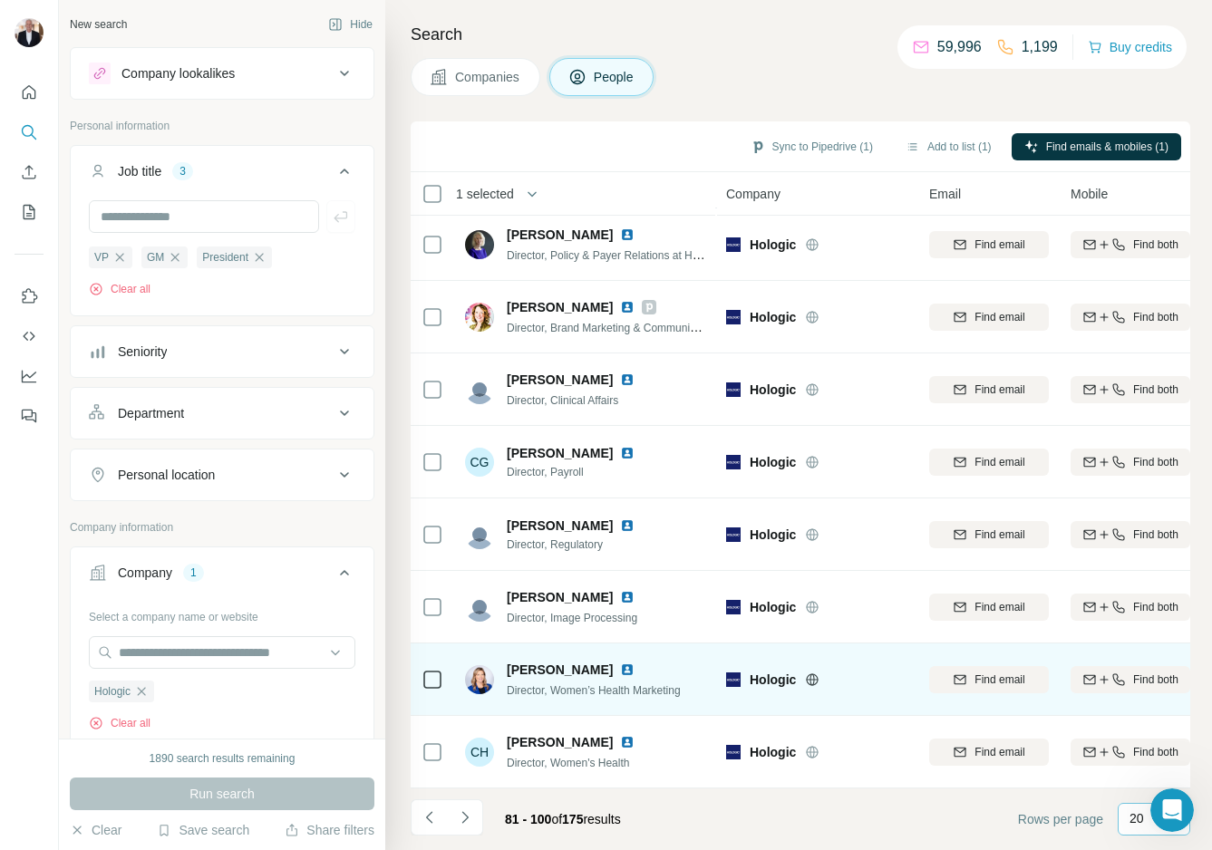
click at [634, 666] on img at bounding box center [627, 670] width 15 height 15
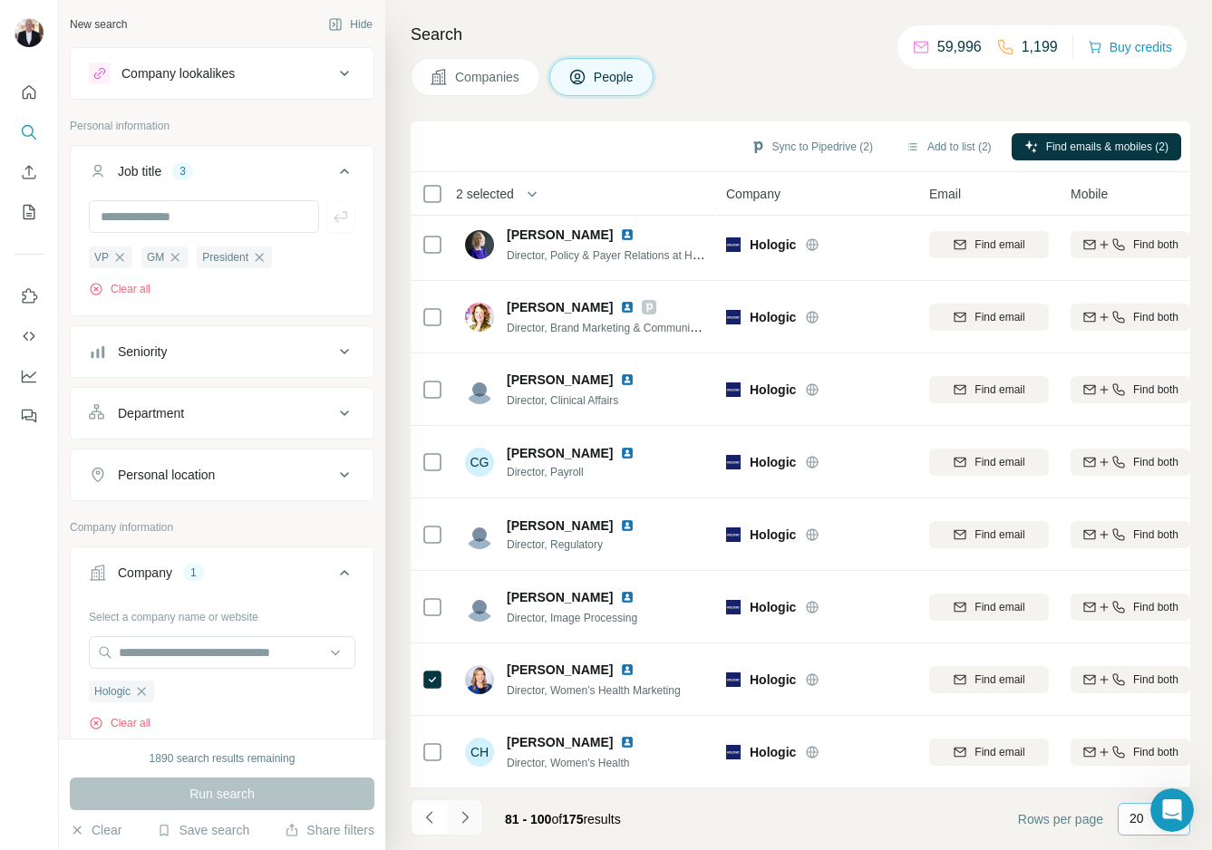
click at [464, 779] on icon "Navigate to next page" at bounding box center [465, 817] width 18 height 18
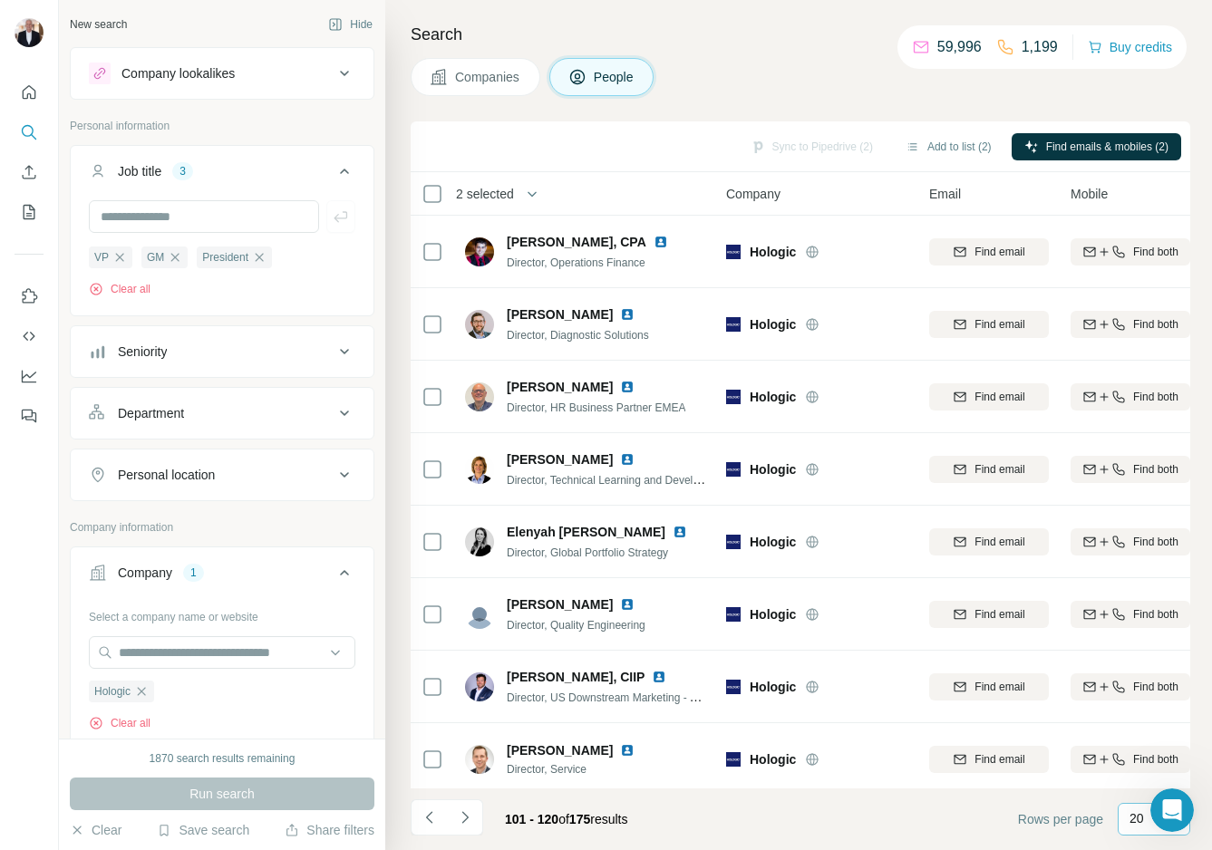
scroll to position [0, 0]
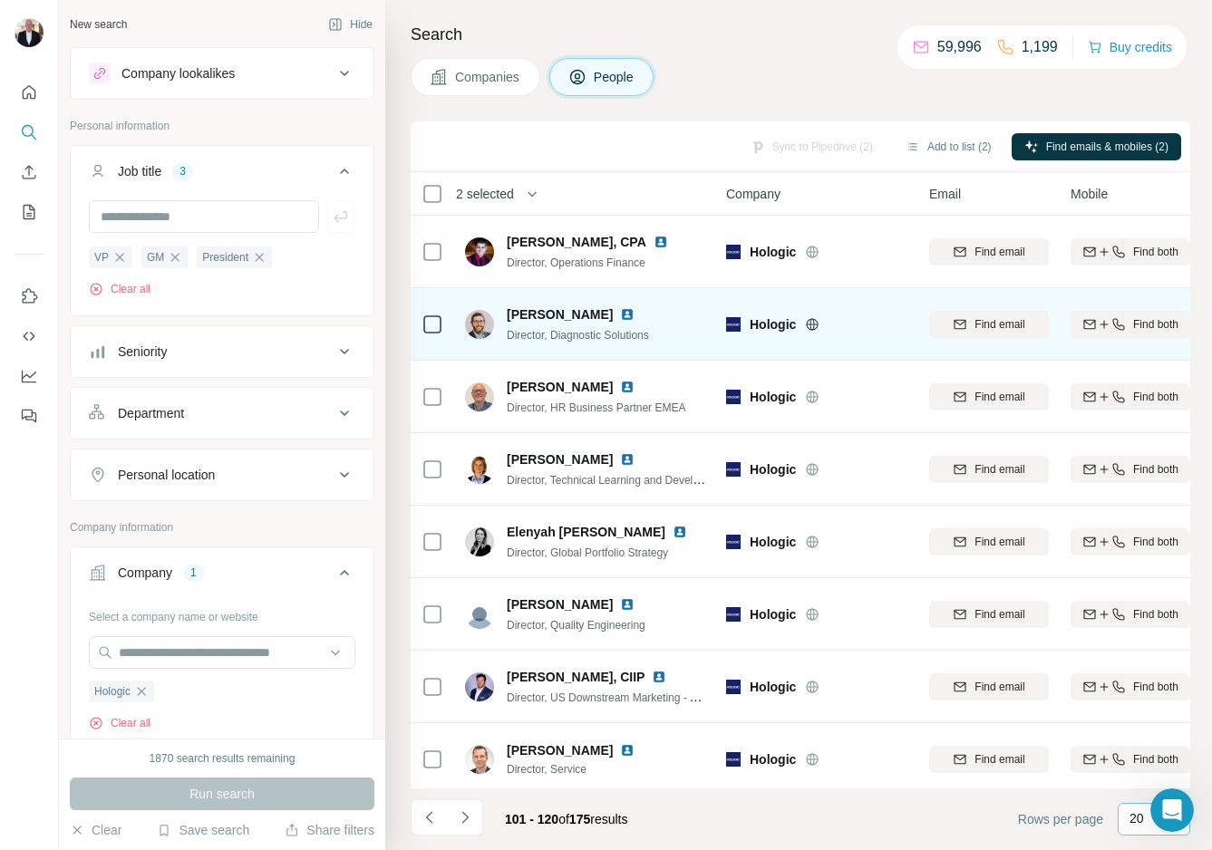
click at [620, 313] on img at bounding box center [627, 314] width 15 height 15
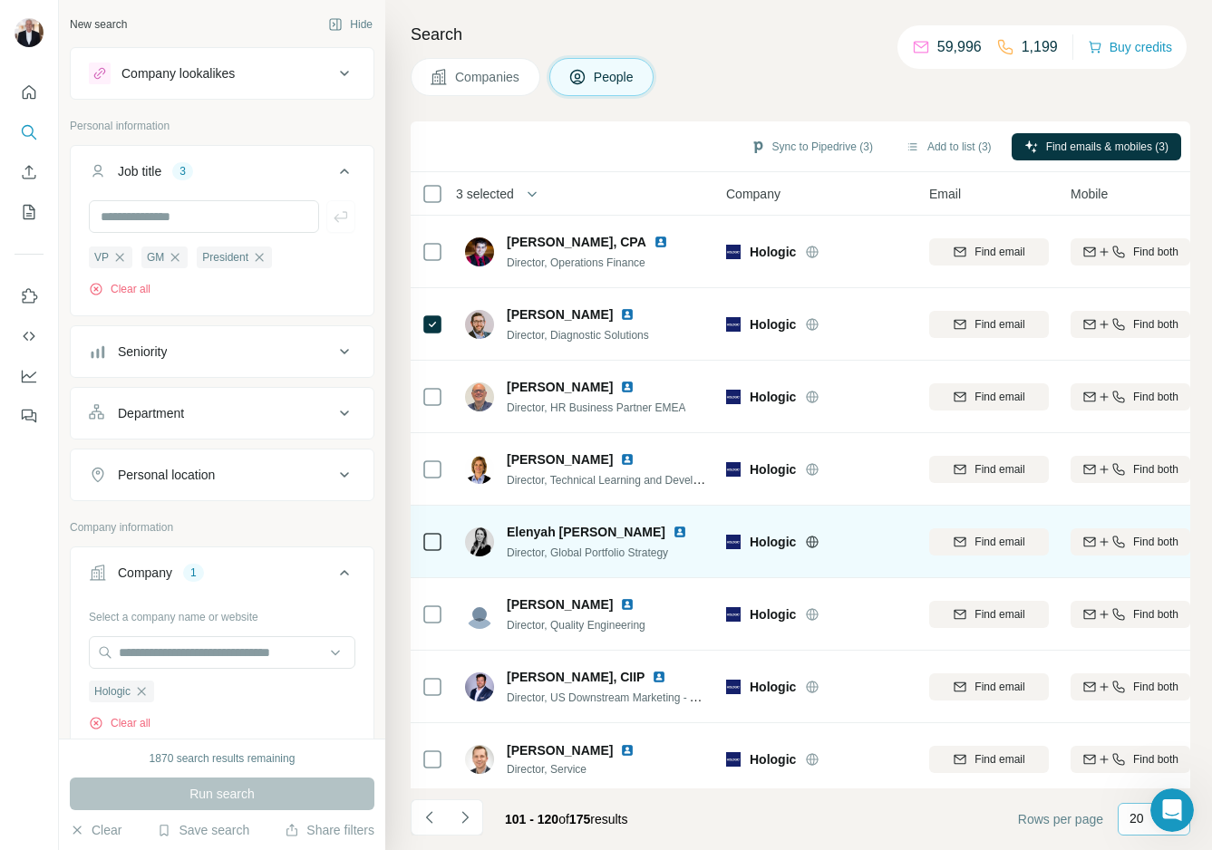
click at [672, 529] on img at bounding box center [679, 532] width 15 height 15
click at [672, 533] on img at bounding box center [679, 532] width 15 height 15
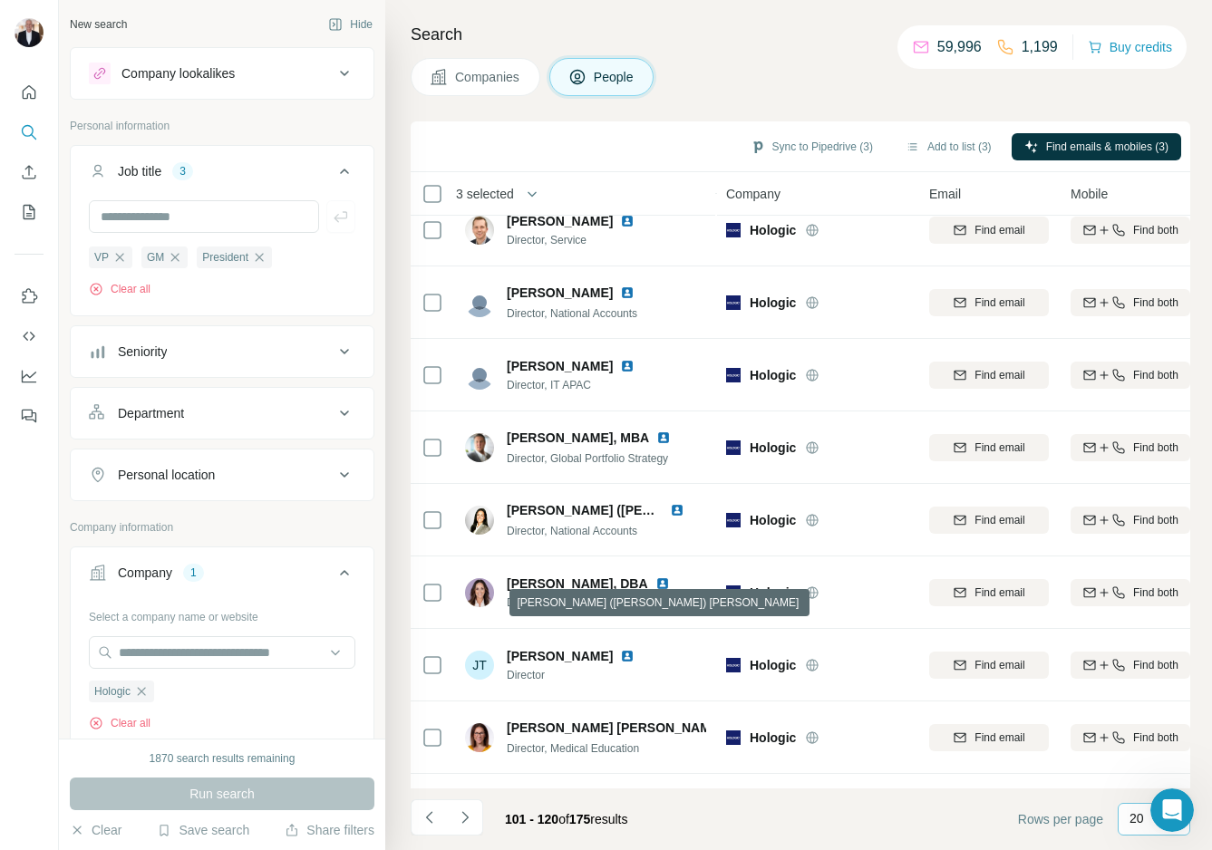
scroll to position [536, 0]
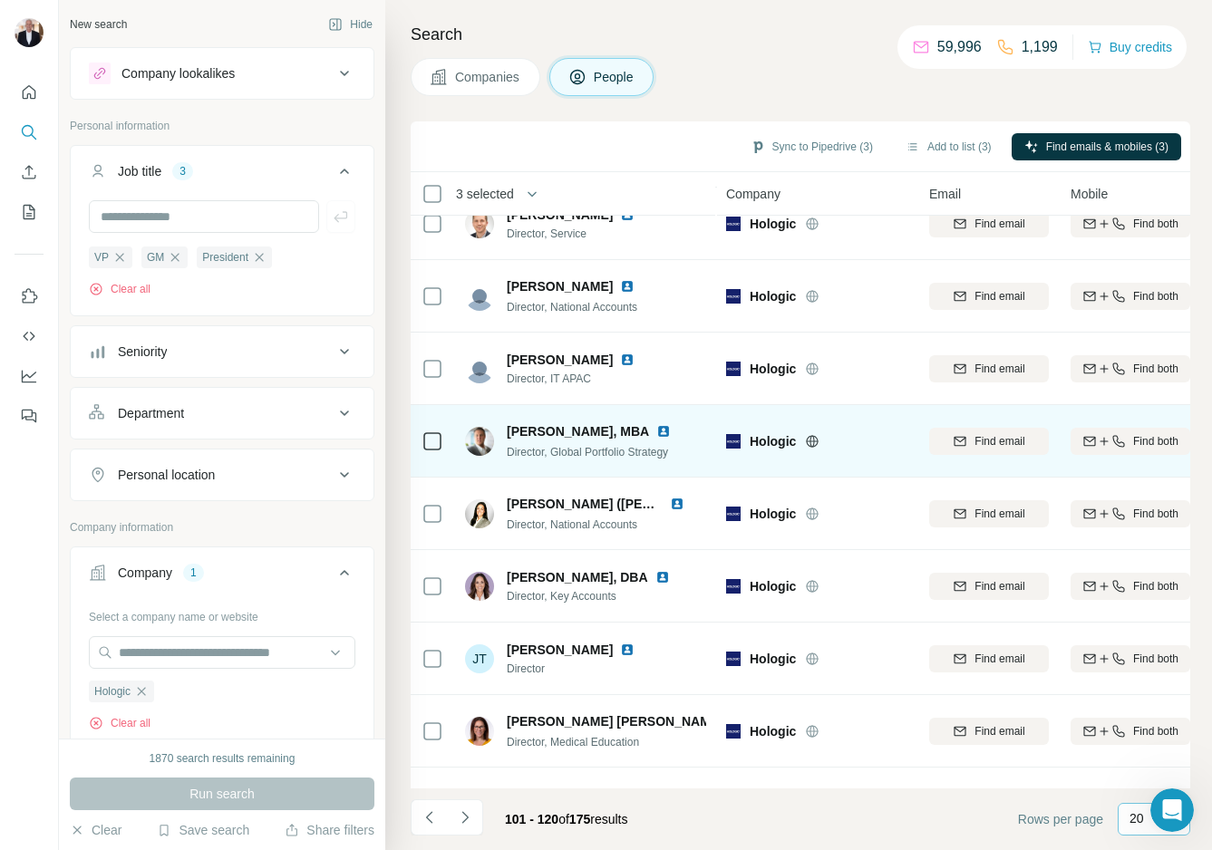
click at [656, 429] on img at bounding box center [663, 431] width 15 height 15
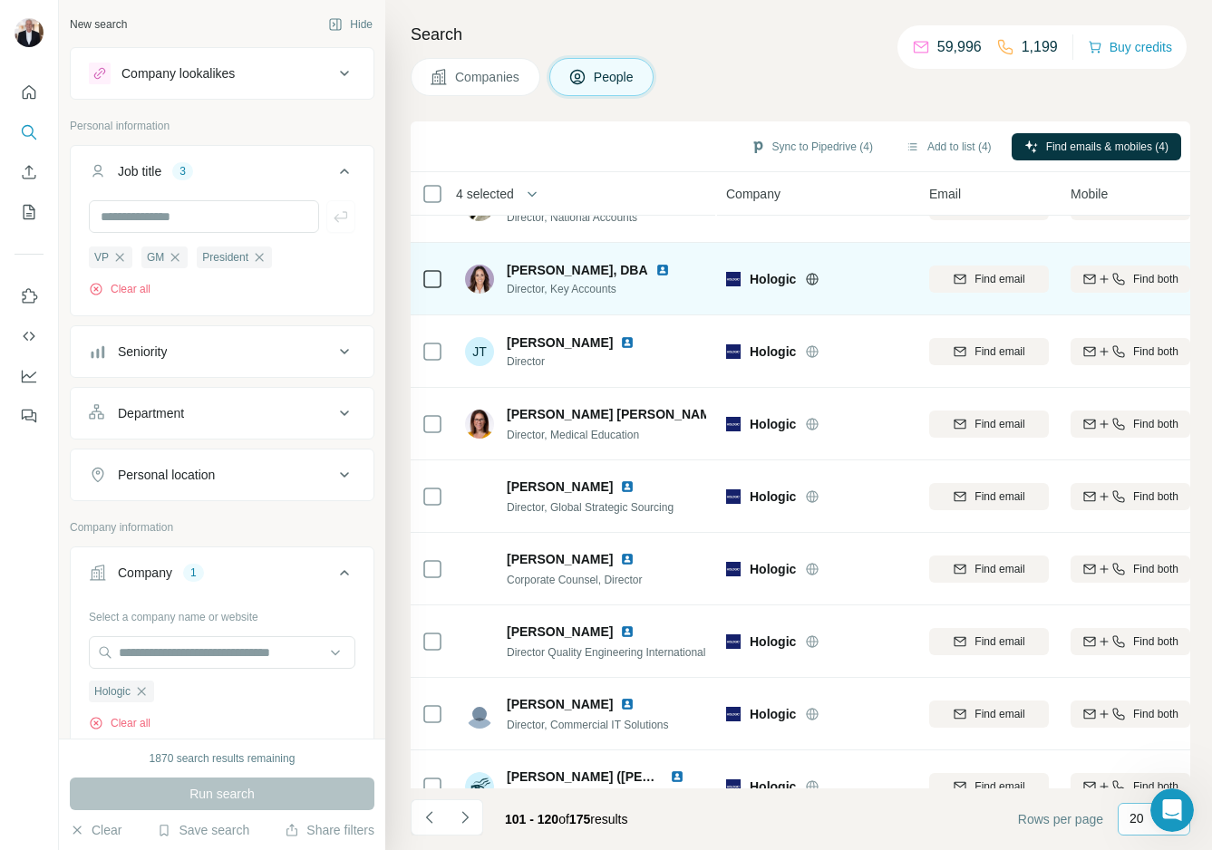
scroll to position [877, 0]
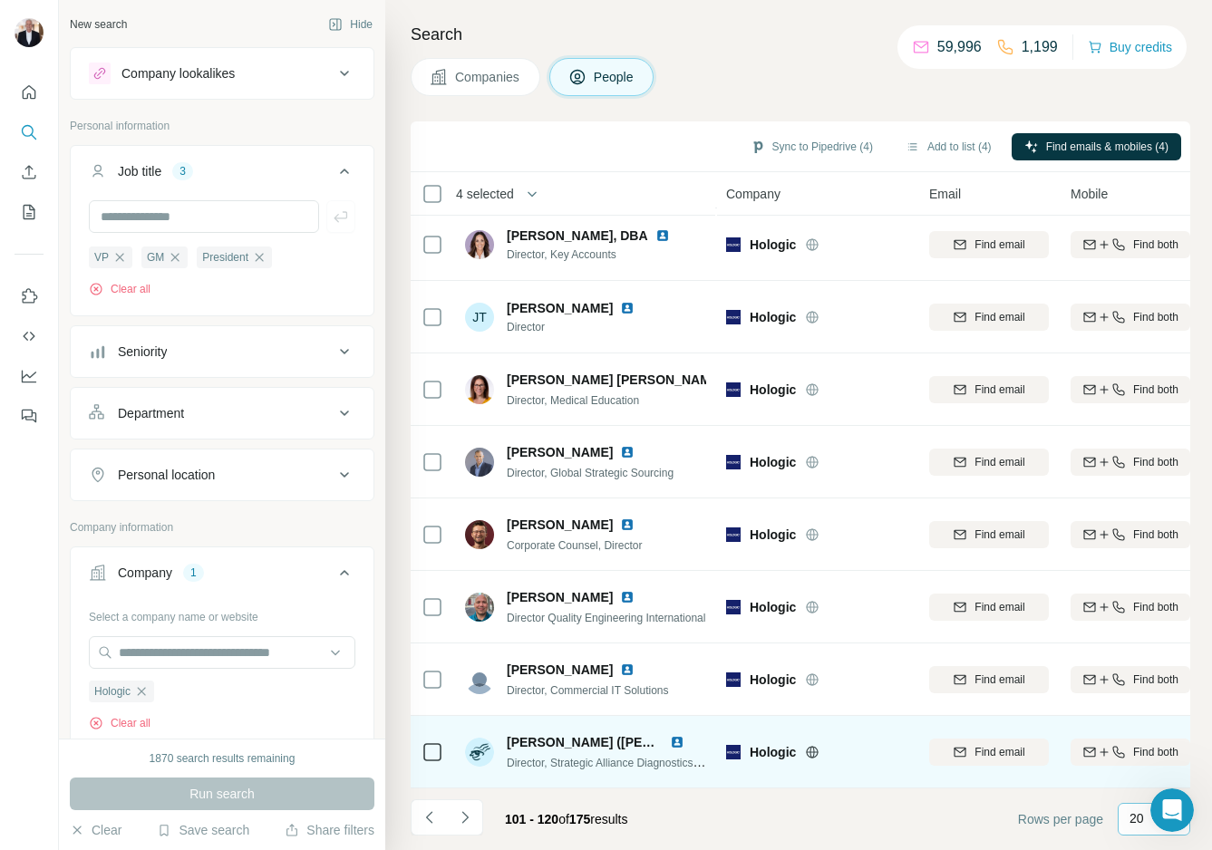
click at [678, 743] on img at bounding box center [677, 742] width 15 height 15
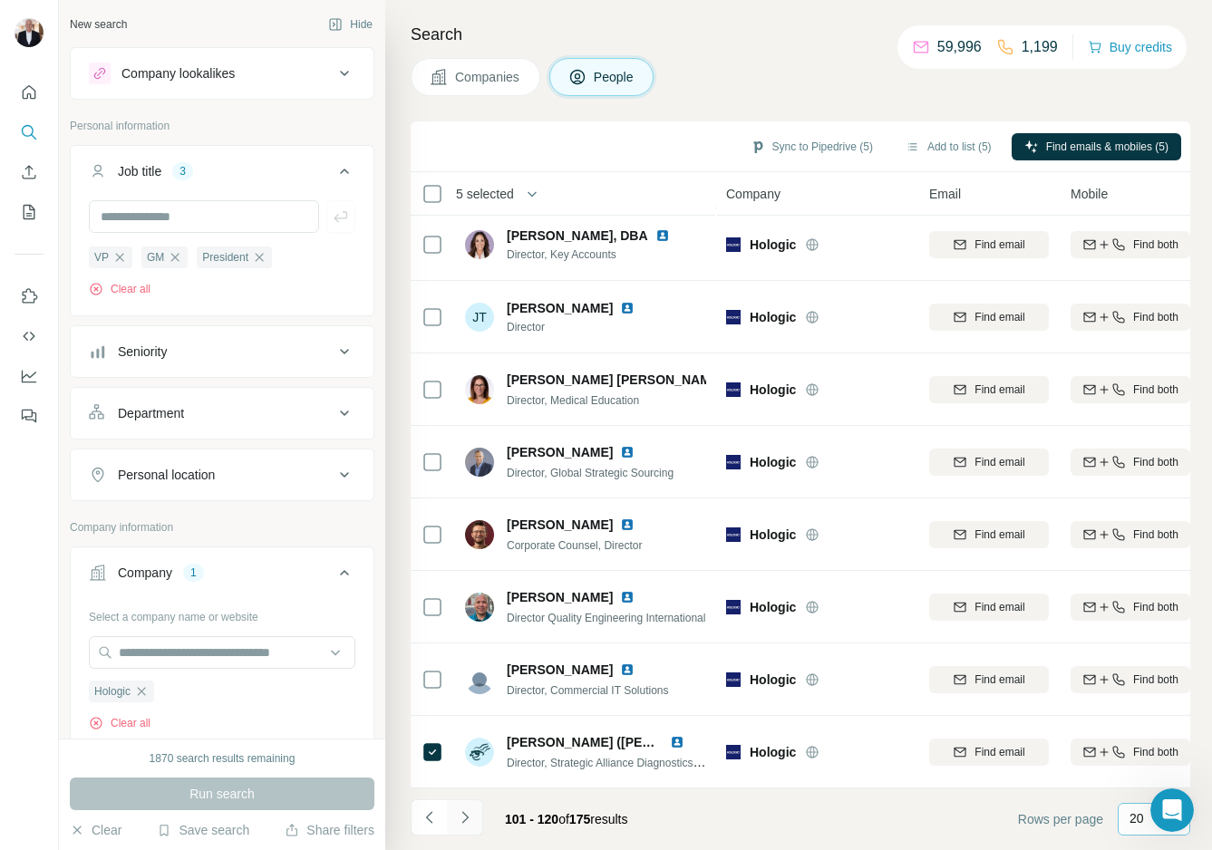
click at [466, 779] on icon "Navigate to next page" at bounding box center [465, 817] width 18 height 18
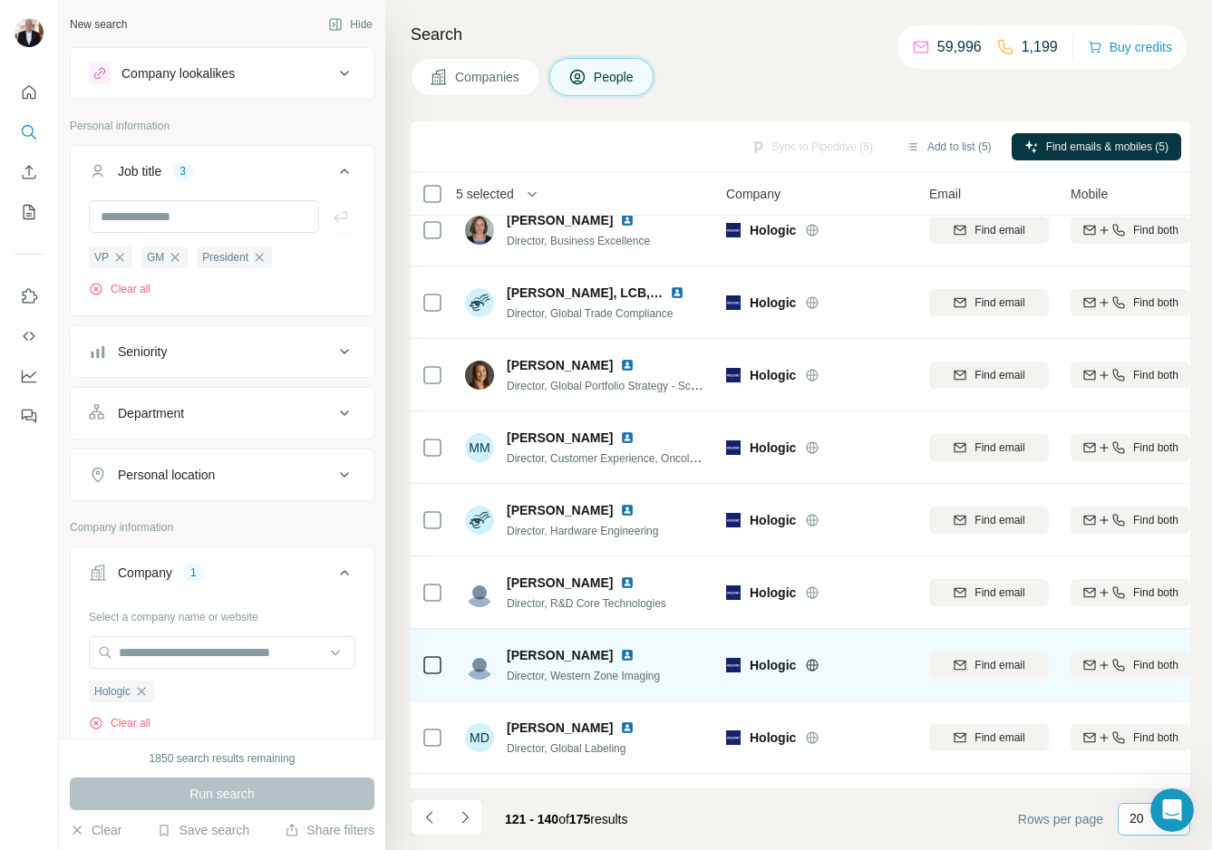
scroll to position [822, 0]
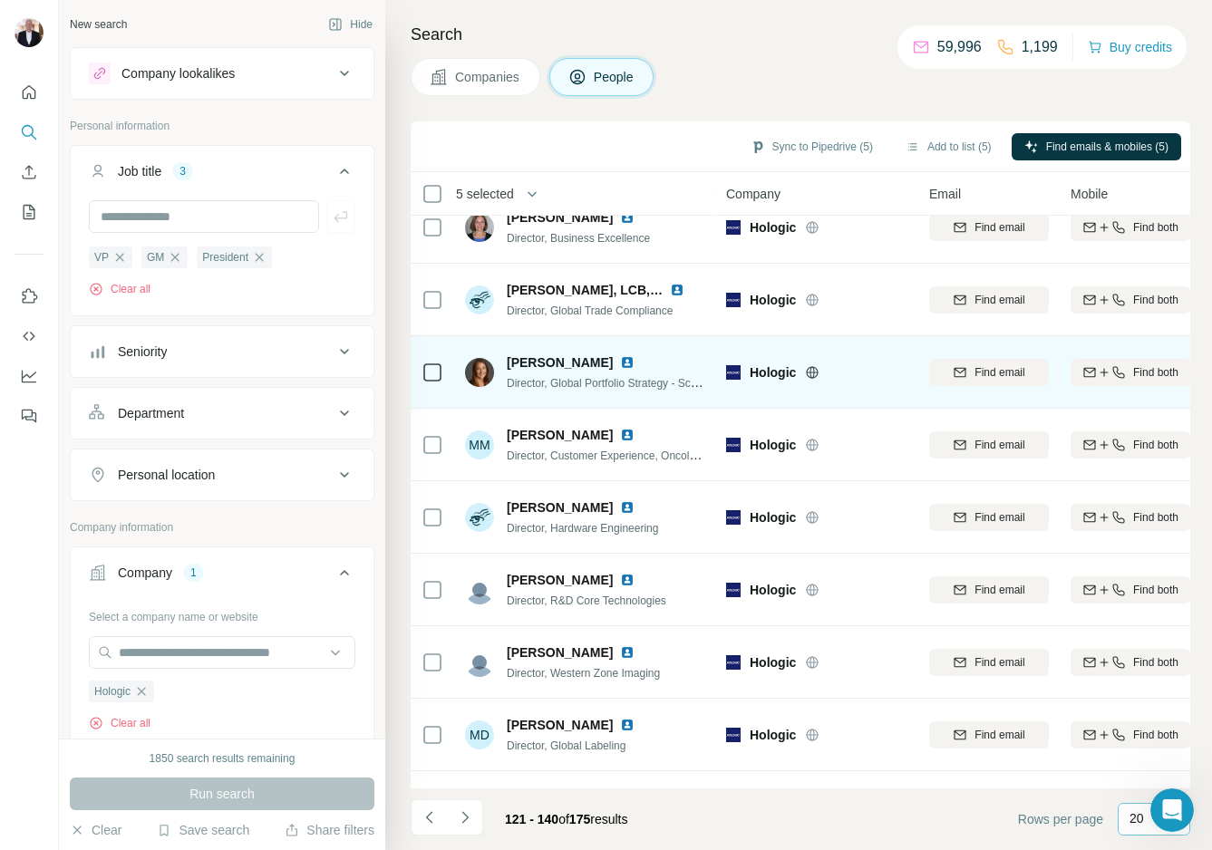
click at [630, 363] on img at bounding box center [627, 362] width 15 height 15
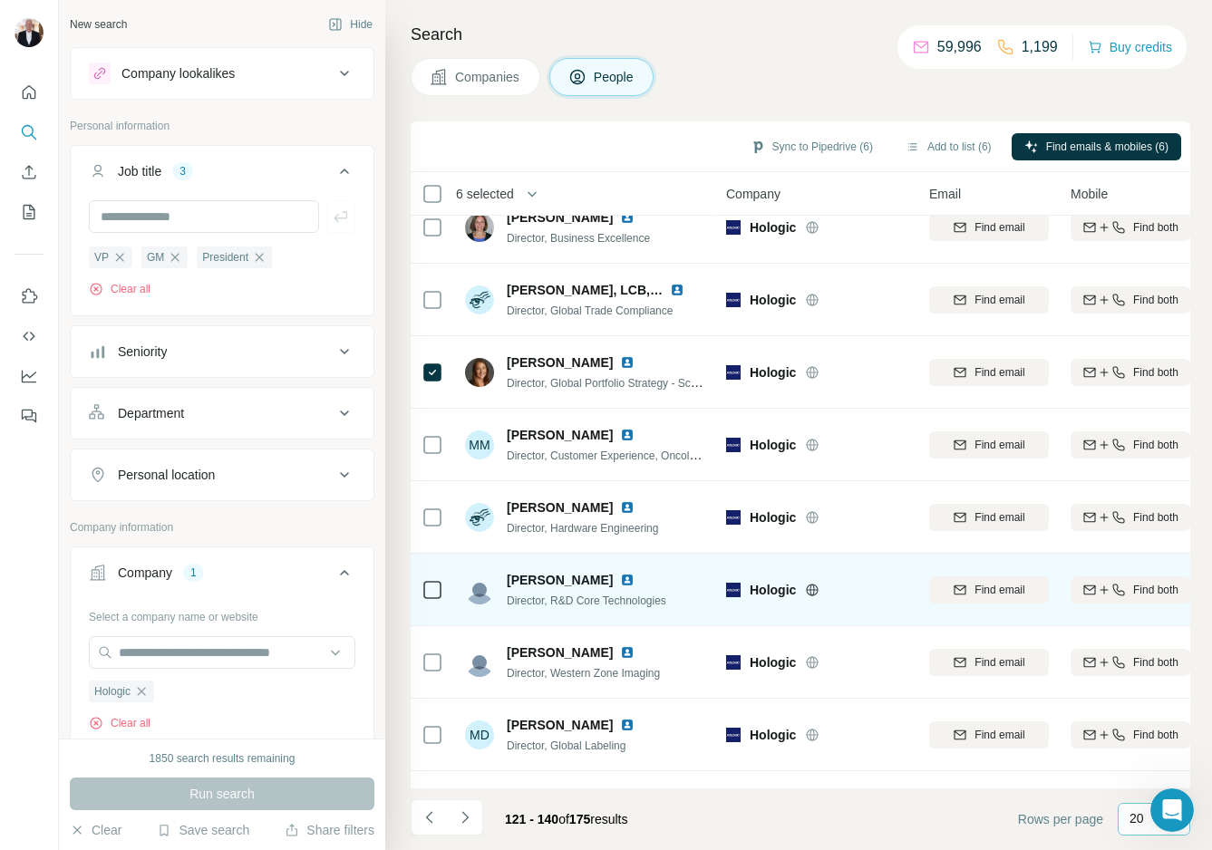
scroll to position [877, 0]
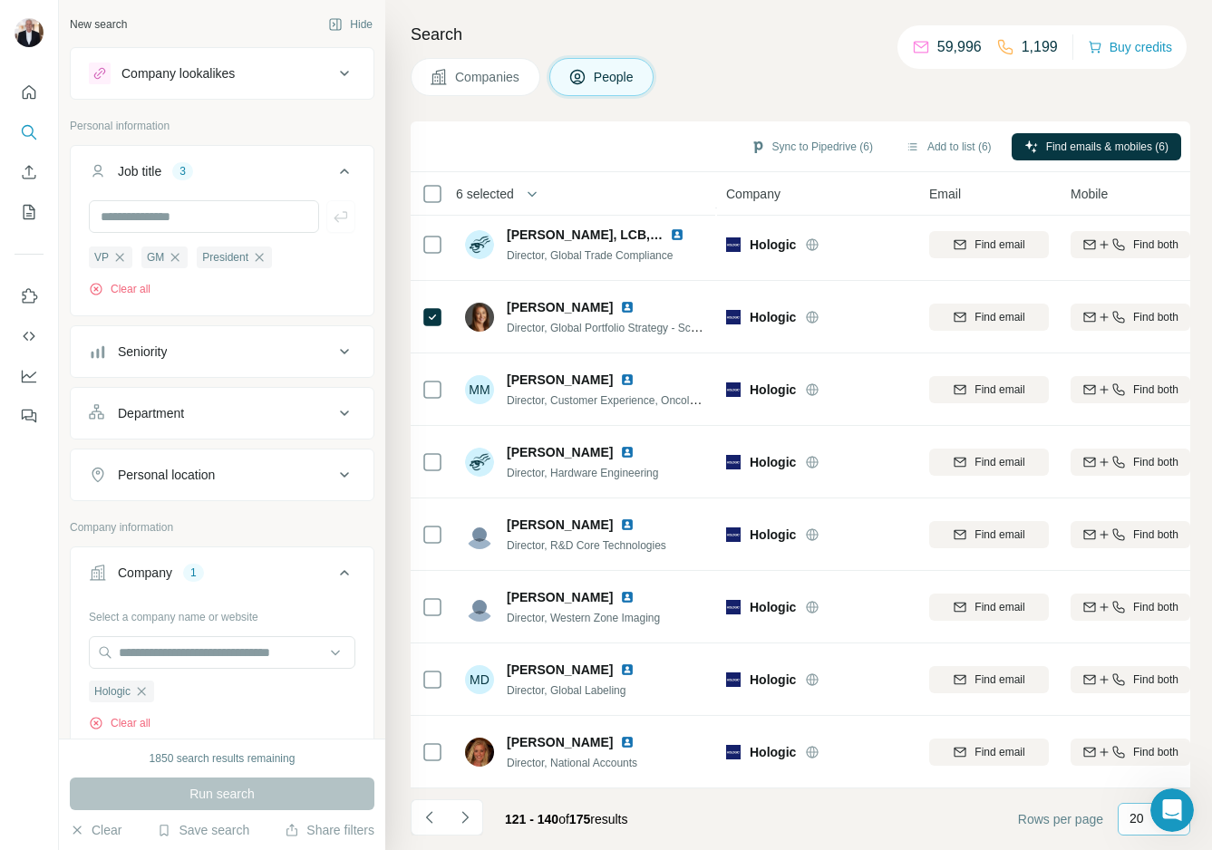
click at [460, 779] on icon "Navigate to next page" at bounding box center [465, 817] width 18 height 18
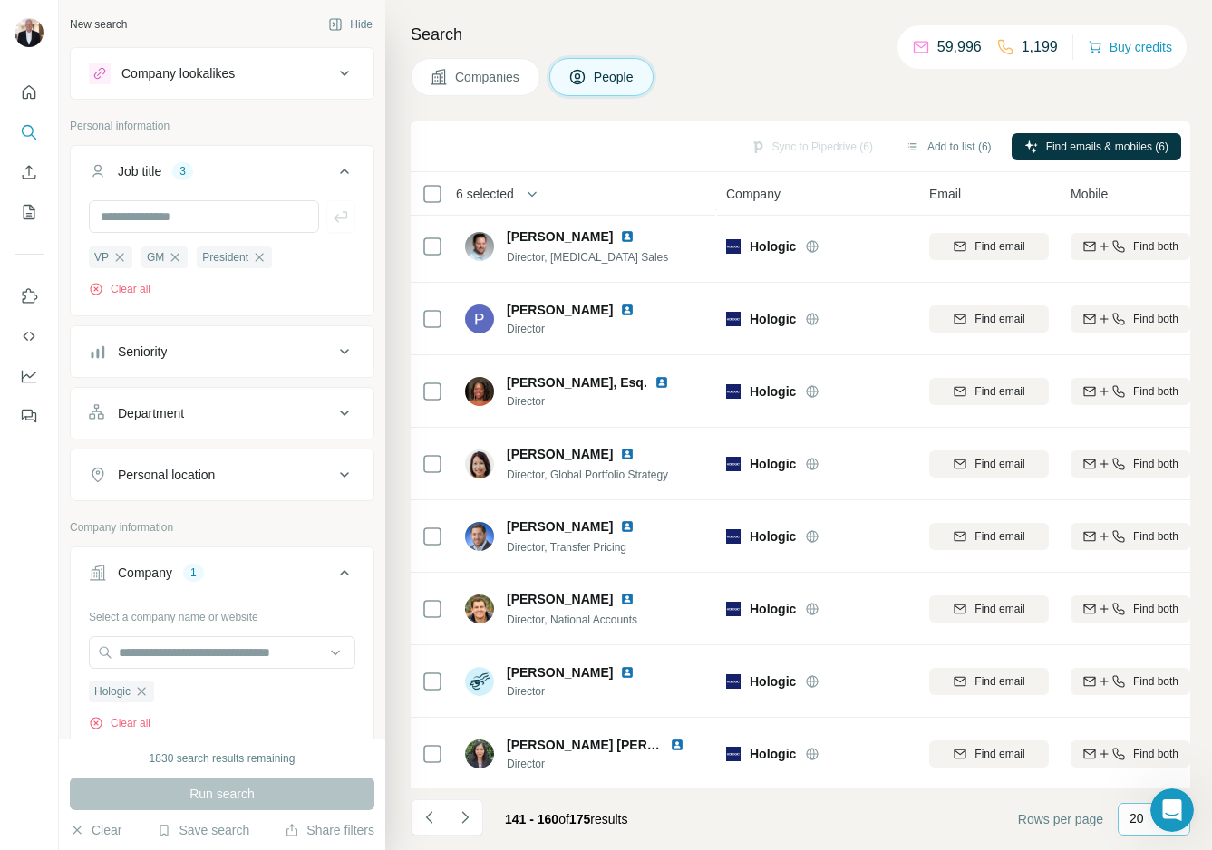
scroll to position [687, 0]
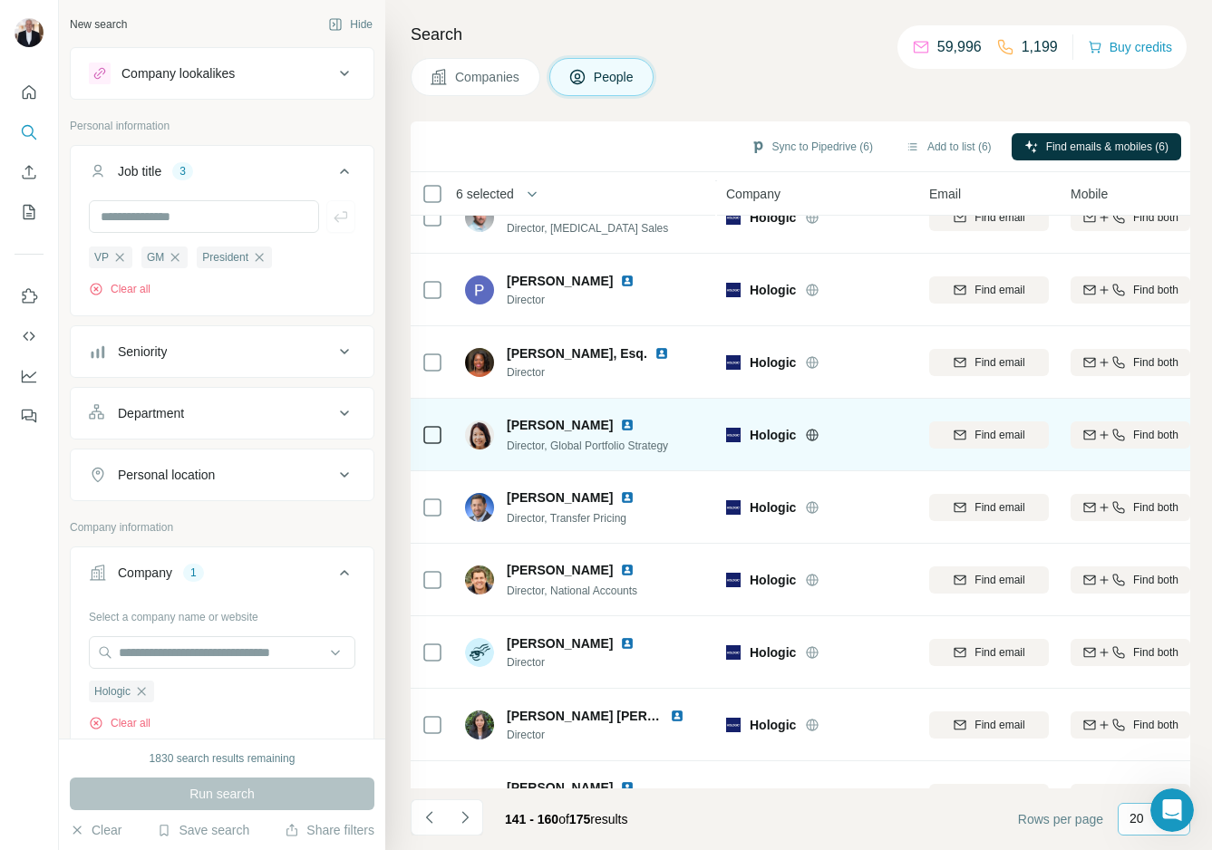
click at [620, 423] on img at bounding box center [627, 425] width 15 height 15
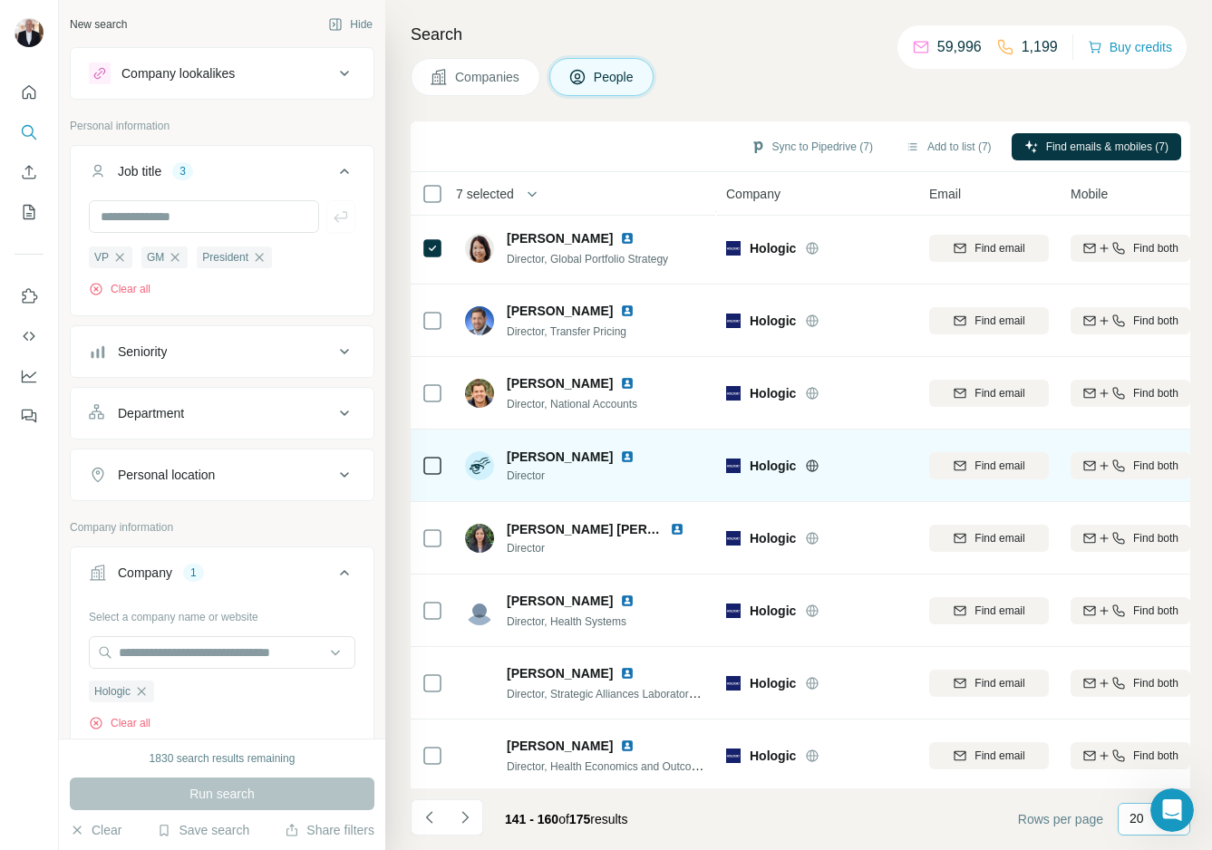
scroll to position [877, 0]
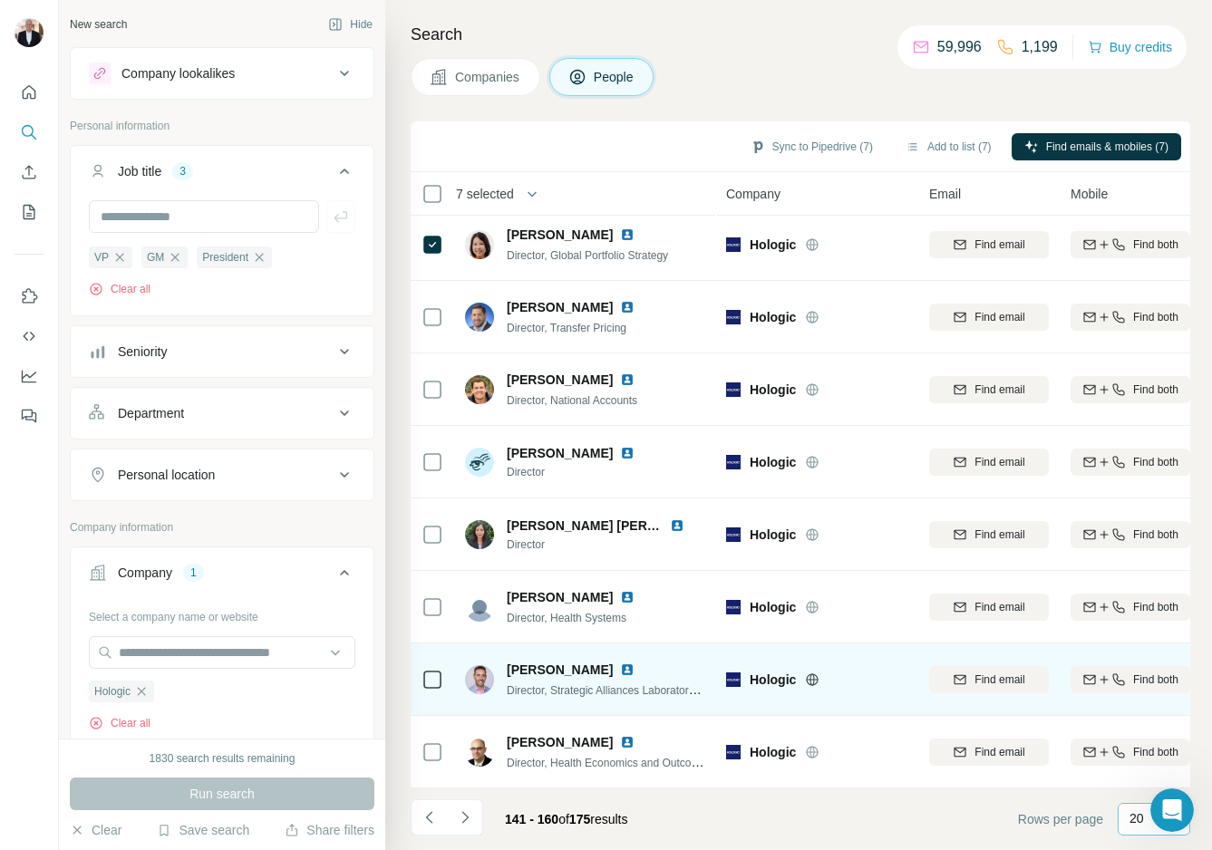
click at [620, 671] on img at bounding box center [627, 670] width 15 height 15
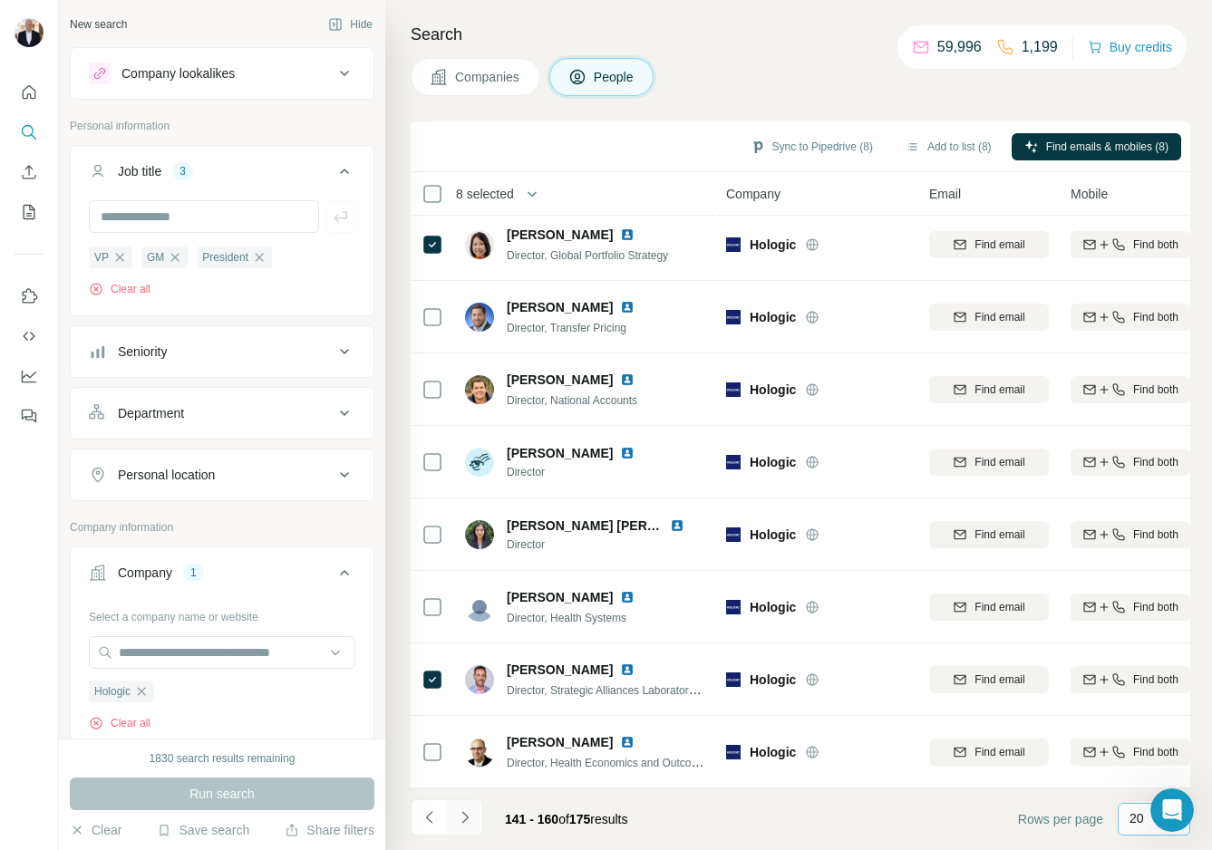
click at [468, 779] on icon "Navigate to next page" at bounding box center [465, 817] width 18 height 18
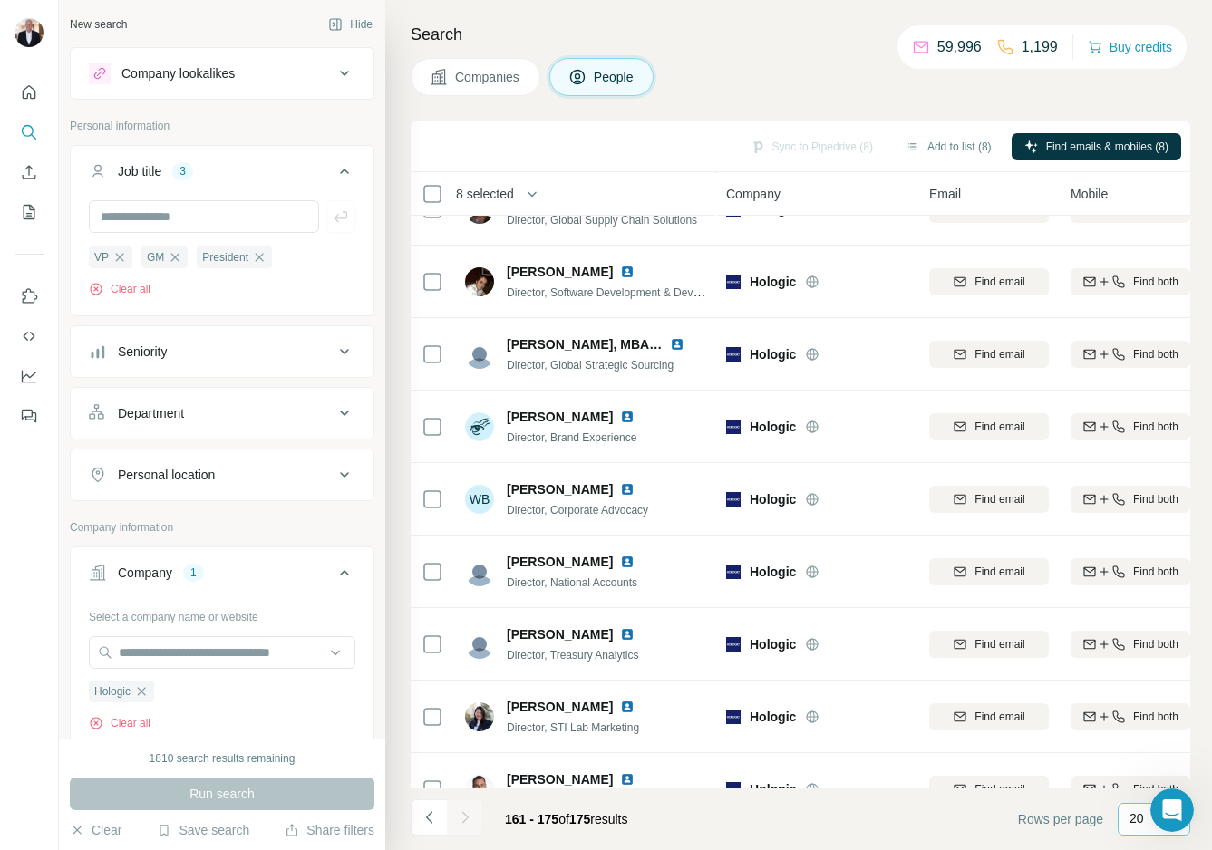
scroll to position [515, 0]
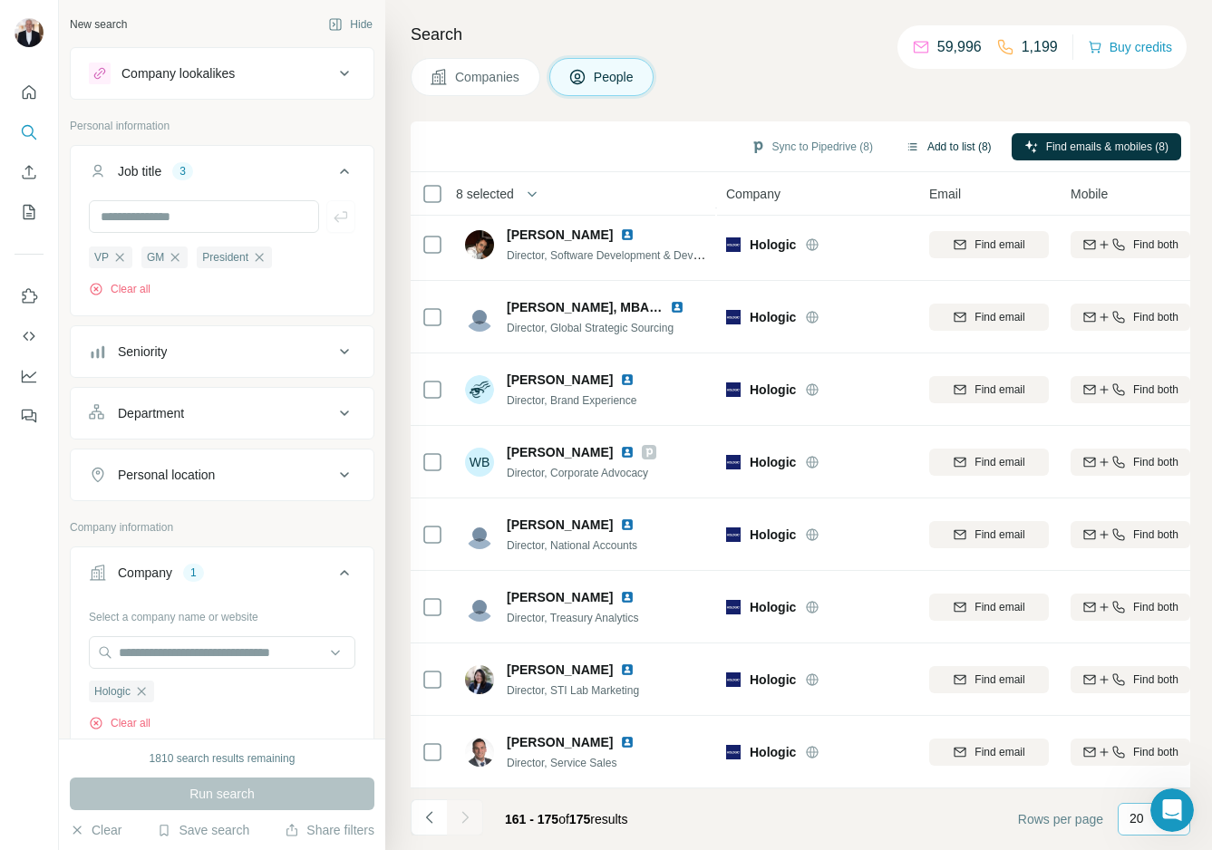
click at [944, 143] on button "Add to list (8)" at bounding box center [948, 146] width 111 height 27
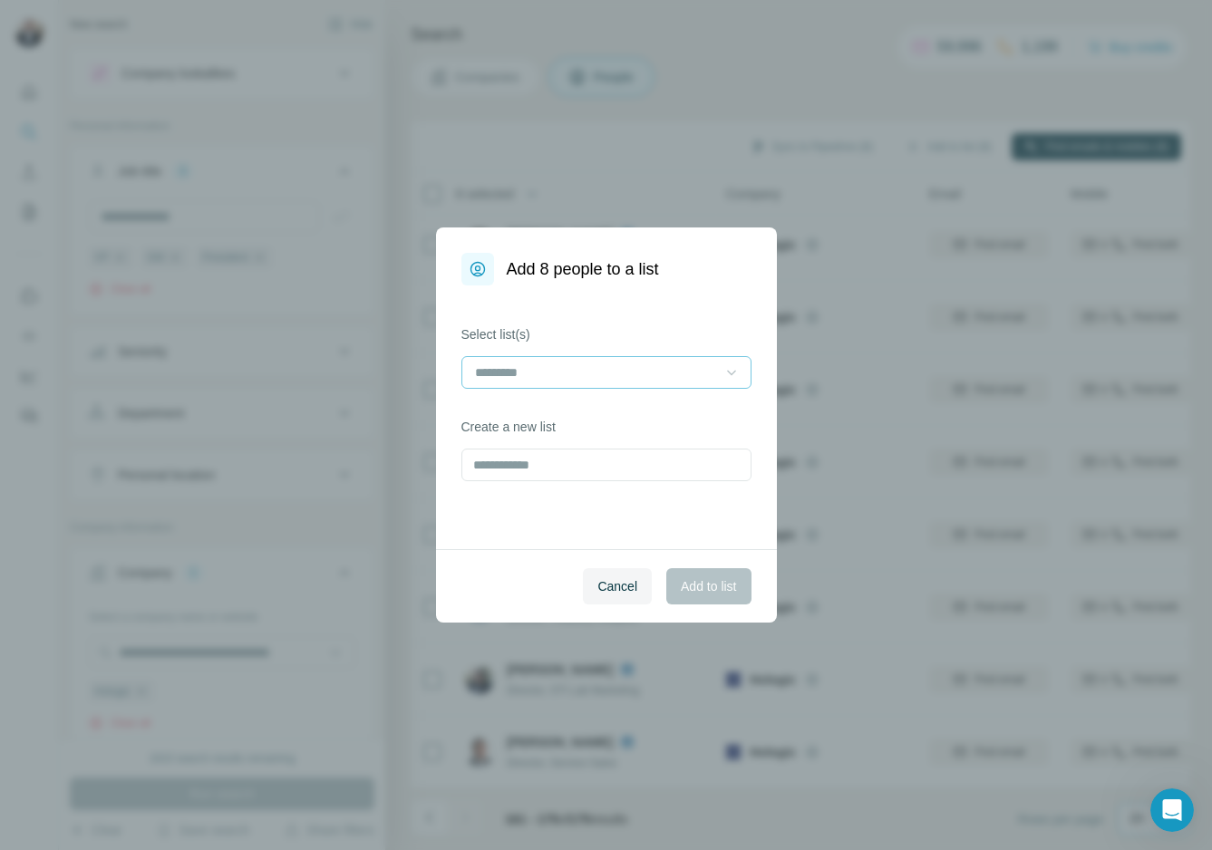
click at [734, 379] on icon at bounding box center [731, 372] width 18 height 18
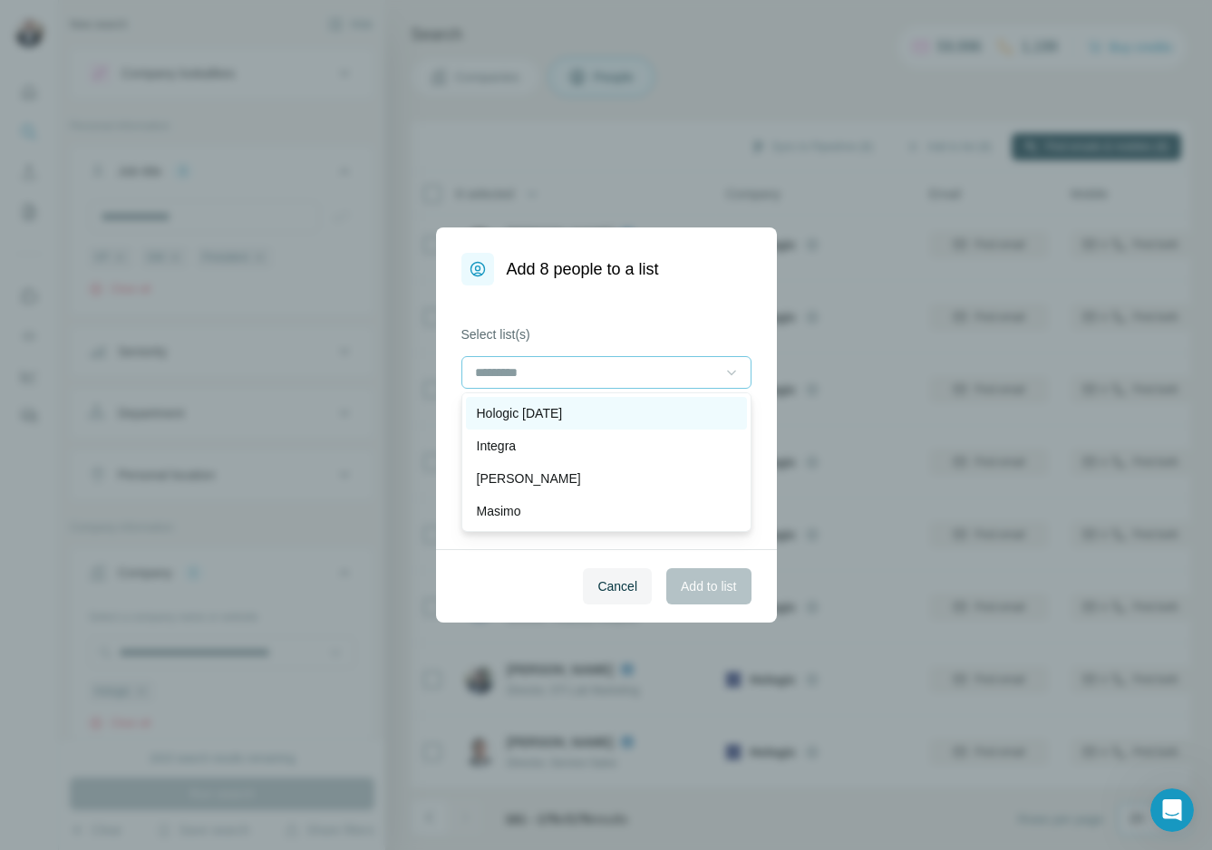
click at [527, 411] on p "Hologic [DATE]" at bounding box center [520, 413] width 86 height 18
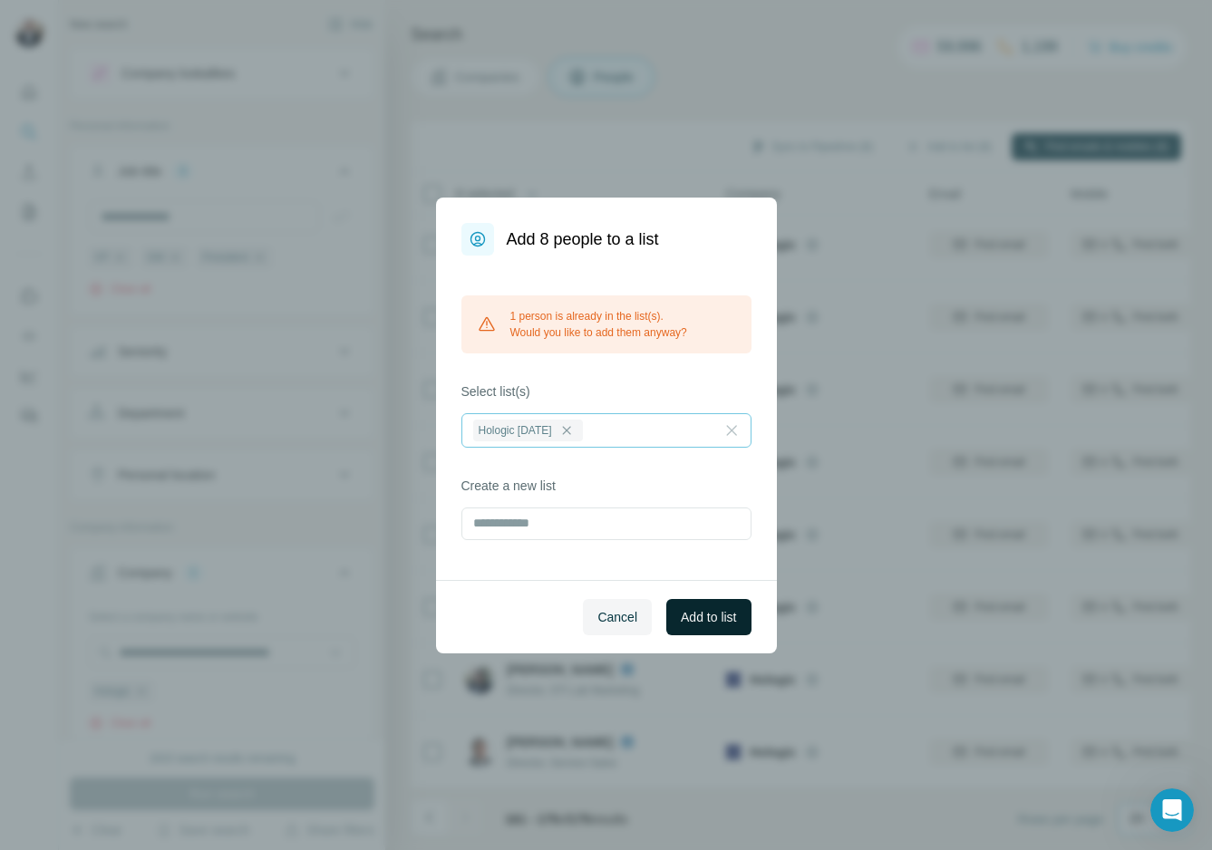
click at [708, 622] on span "Add to list" at bounding box center [708, 617] width 55 height 18
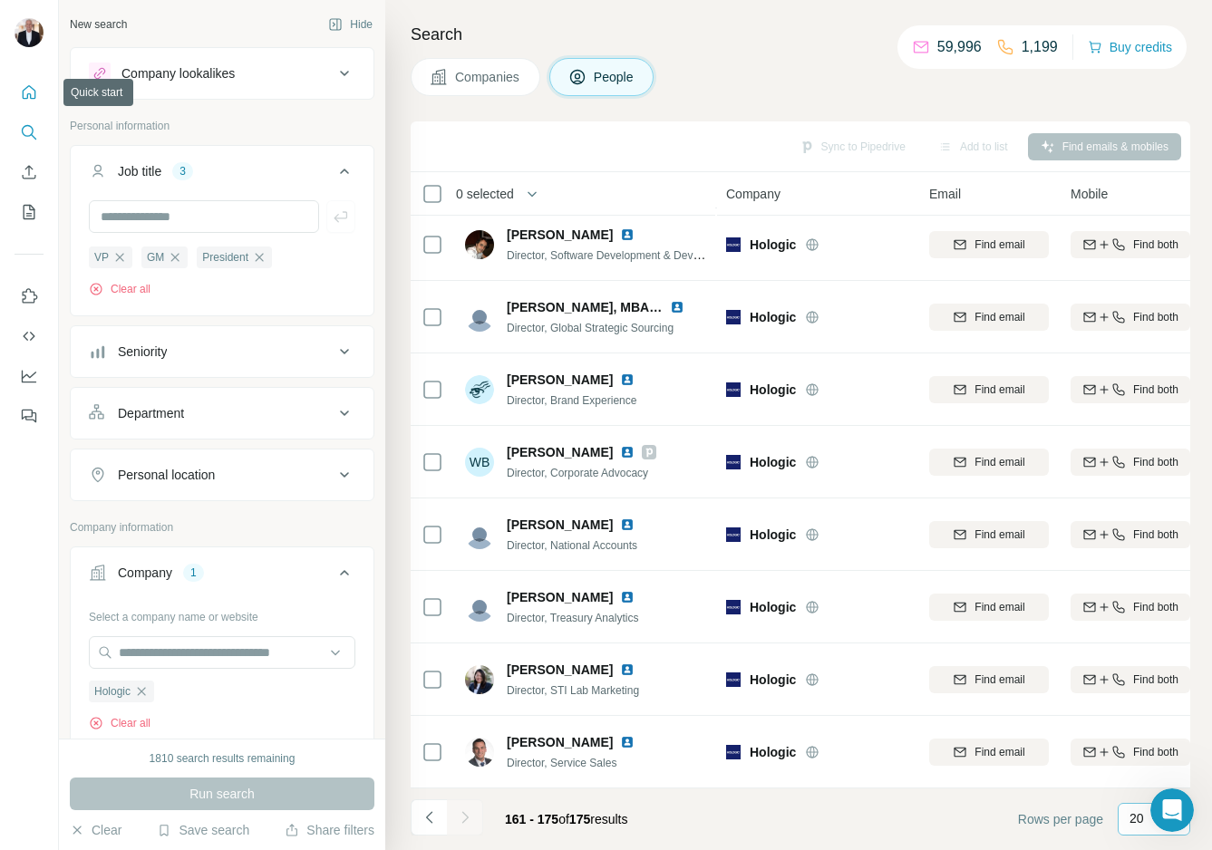
click at [28, 94] on icon "Quick start" at bounding box center [29, 92] width 18 height 18
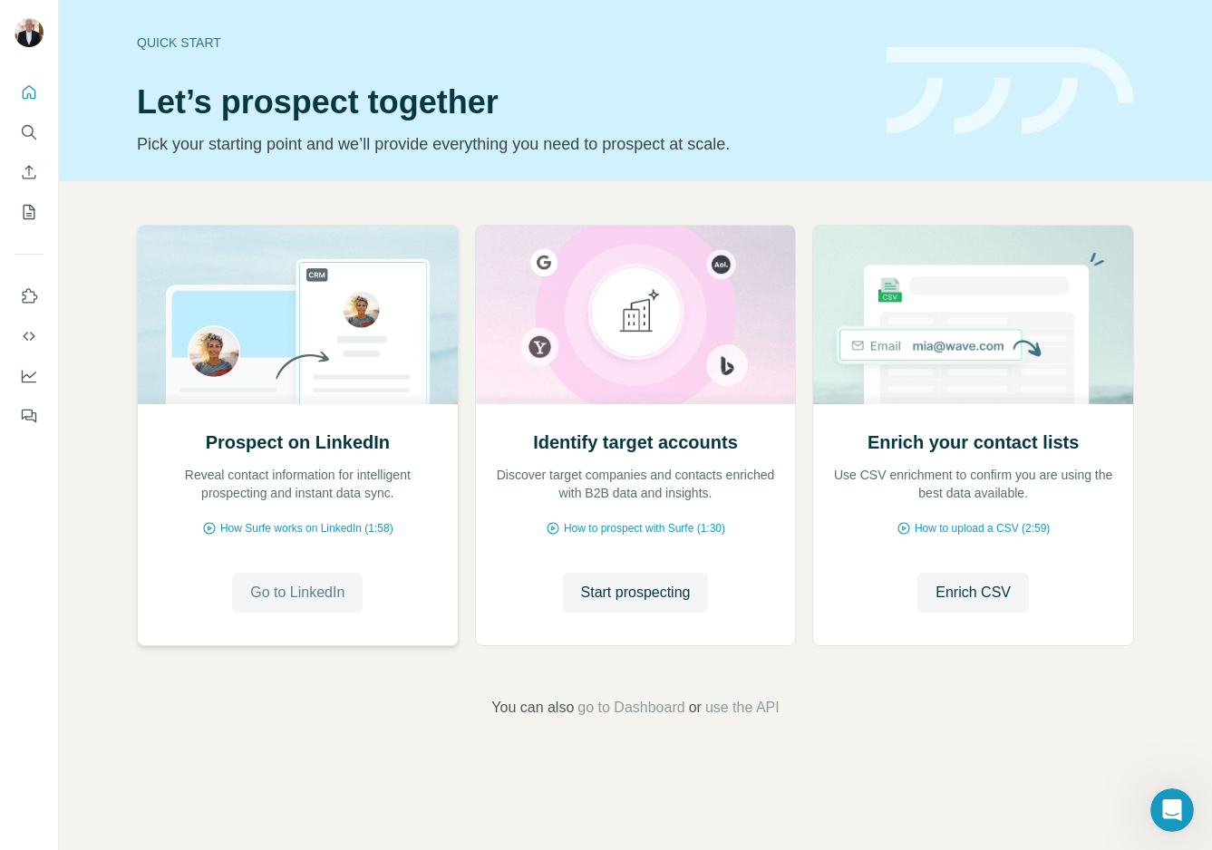
click at [302, 605] on button "Go to LinkedIn" at bounding box center [297, 593] width 131 height 40
